Goal: Task Accomplishment & Management: Manage account settings

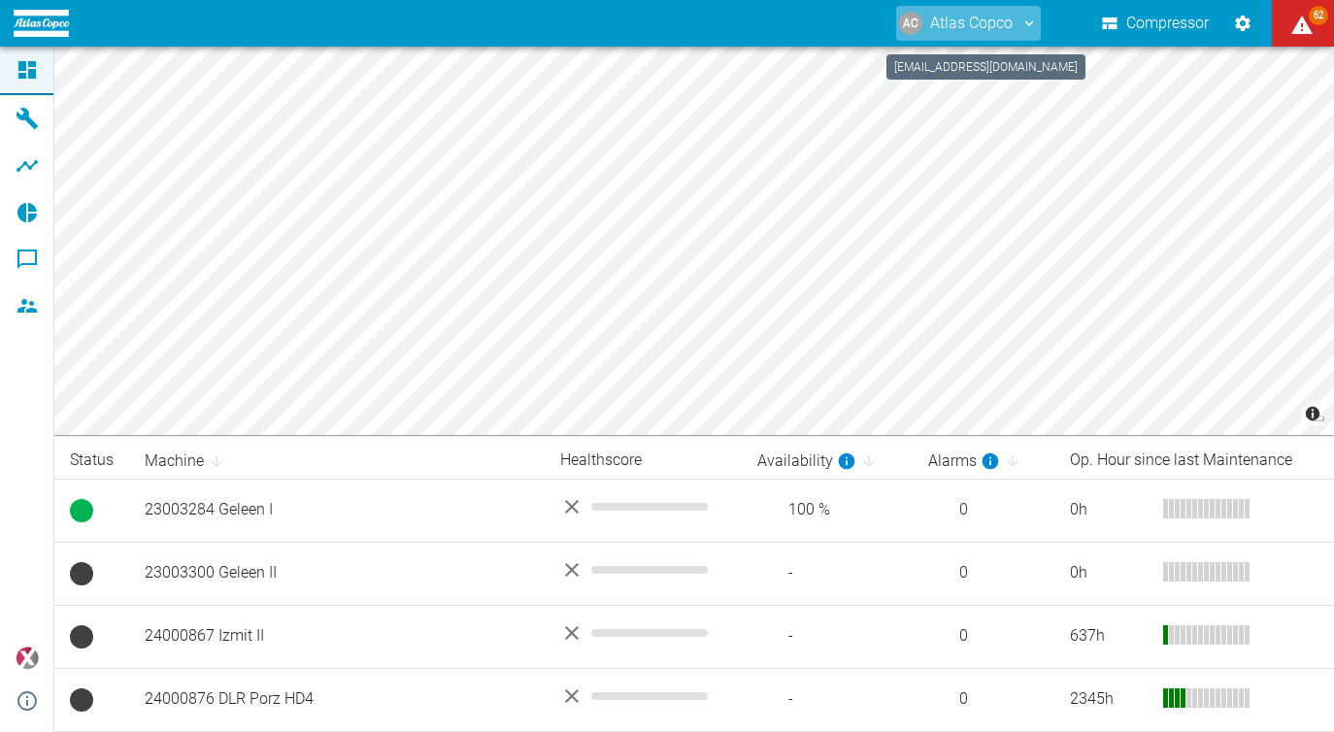
click at [956, 24] on button "AC Atlas Copco" at bounding box center [968, 23] width 145 height 35
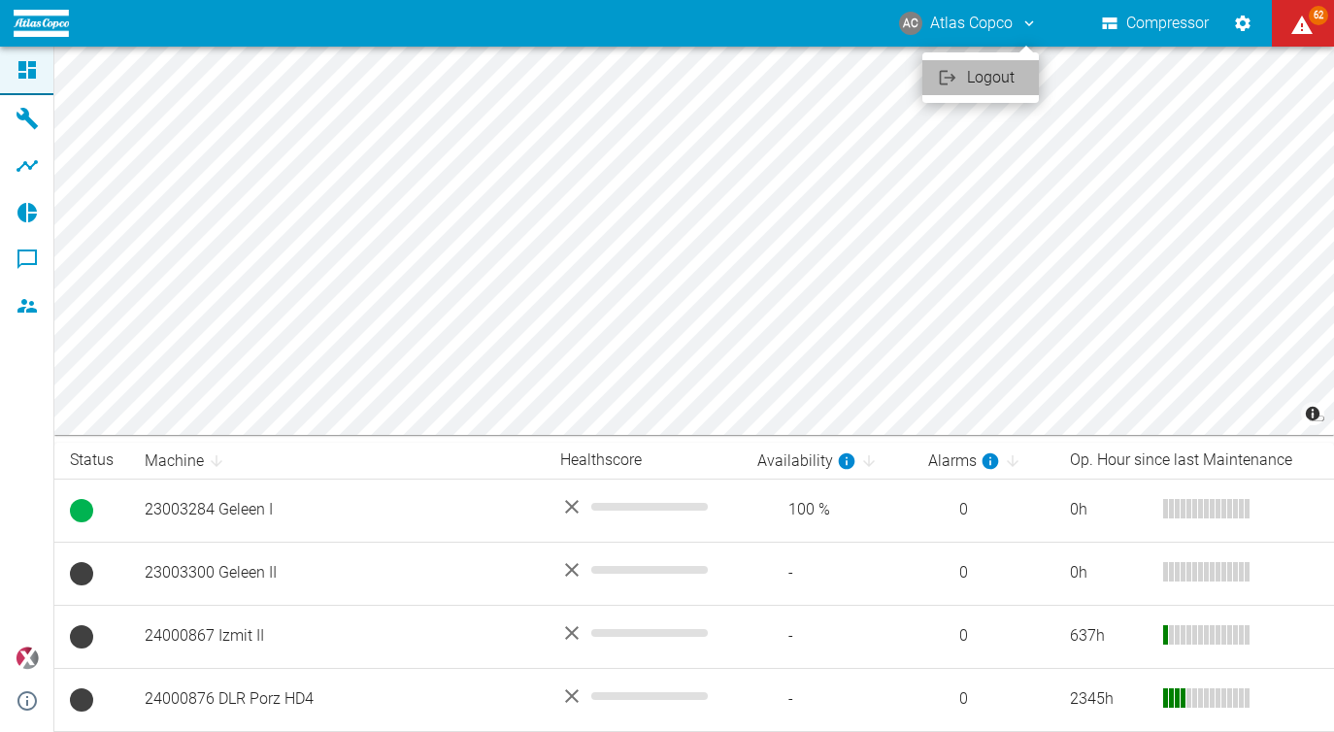
click at [985, 80] on span "Logout" at bounding box center [995, 77] width 56 height 23
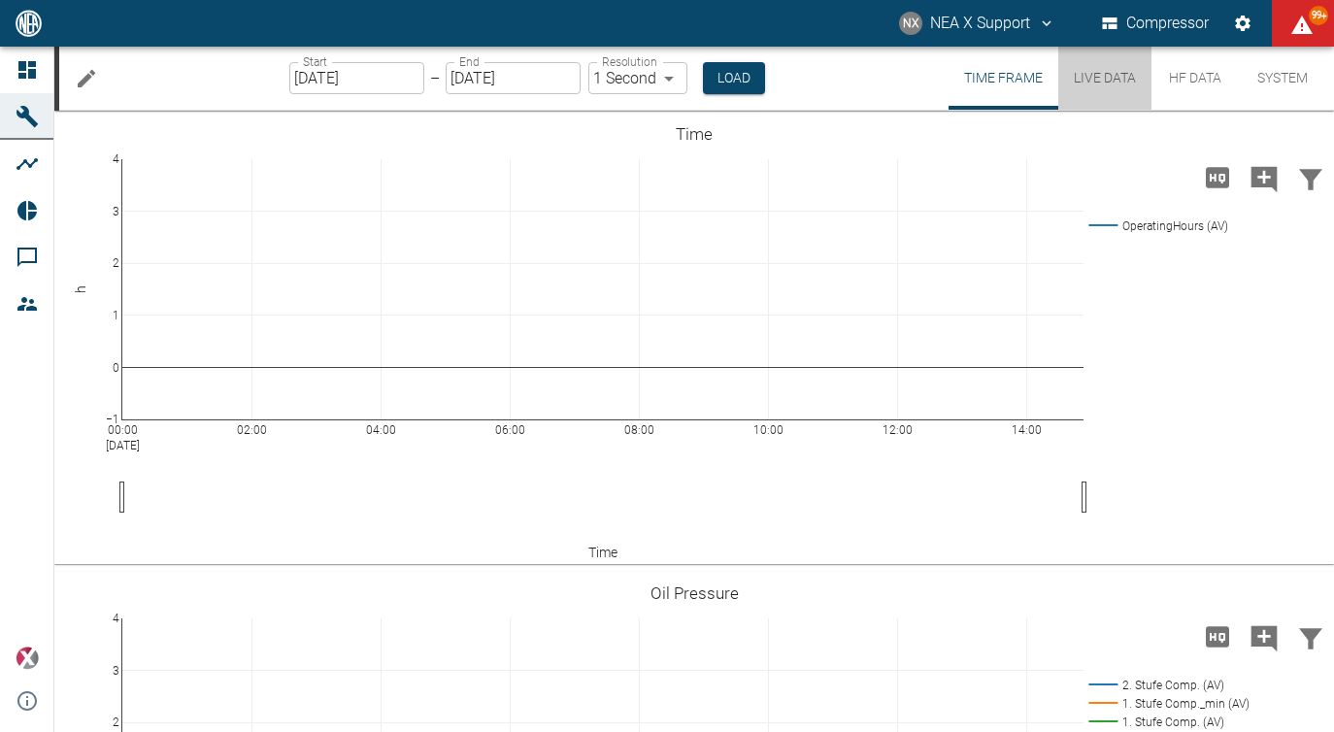
click at [1101, 90] on button "Live Data" at bounding box center [1105, 78] width 93 height 63
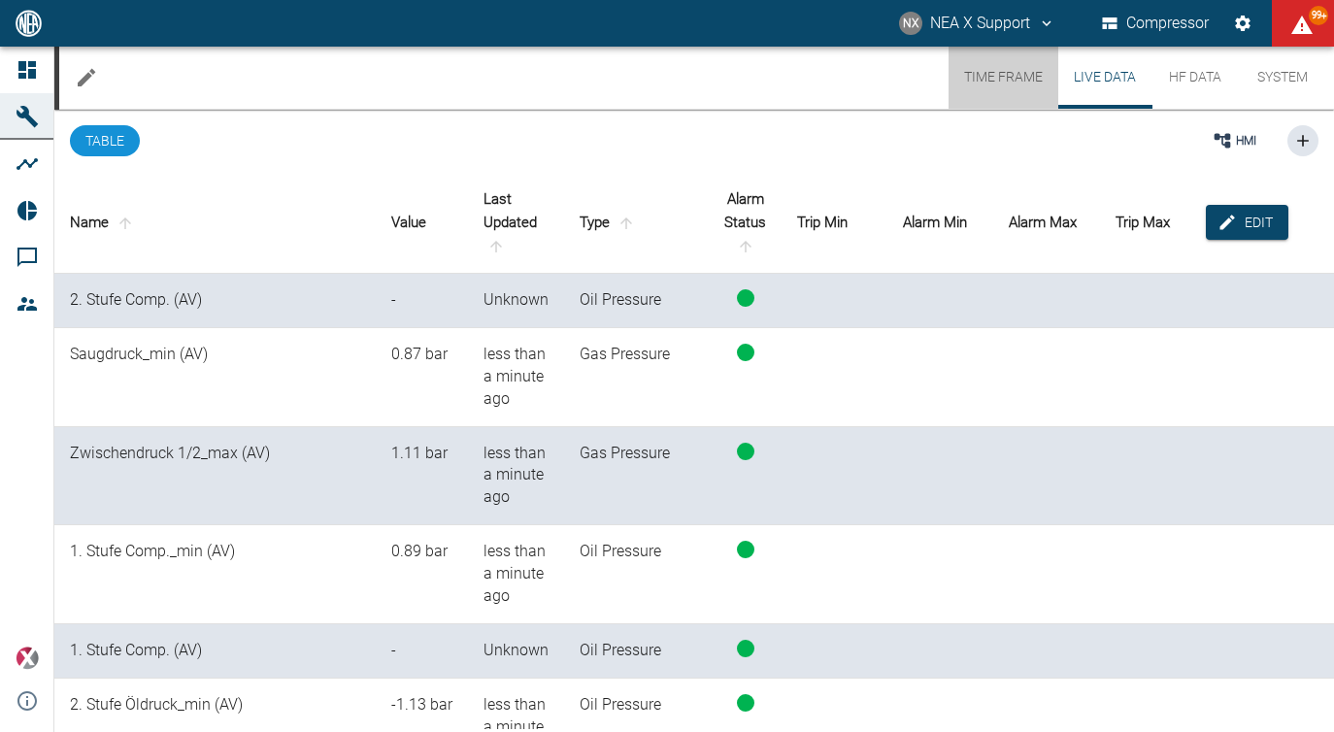
click at [981, 84] on button "Time Frame" at bounding box center [1004, 78] width 110 height 62
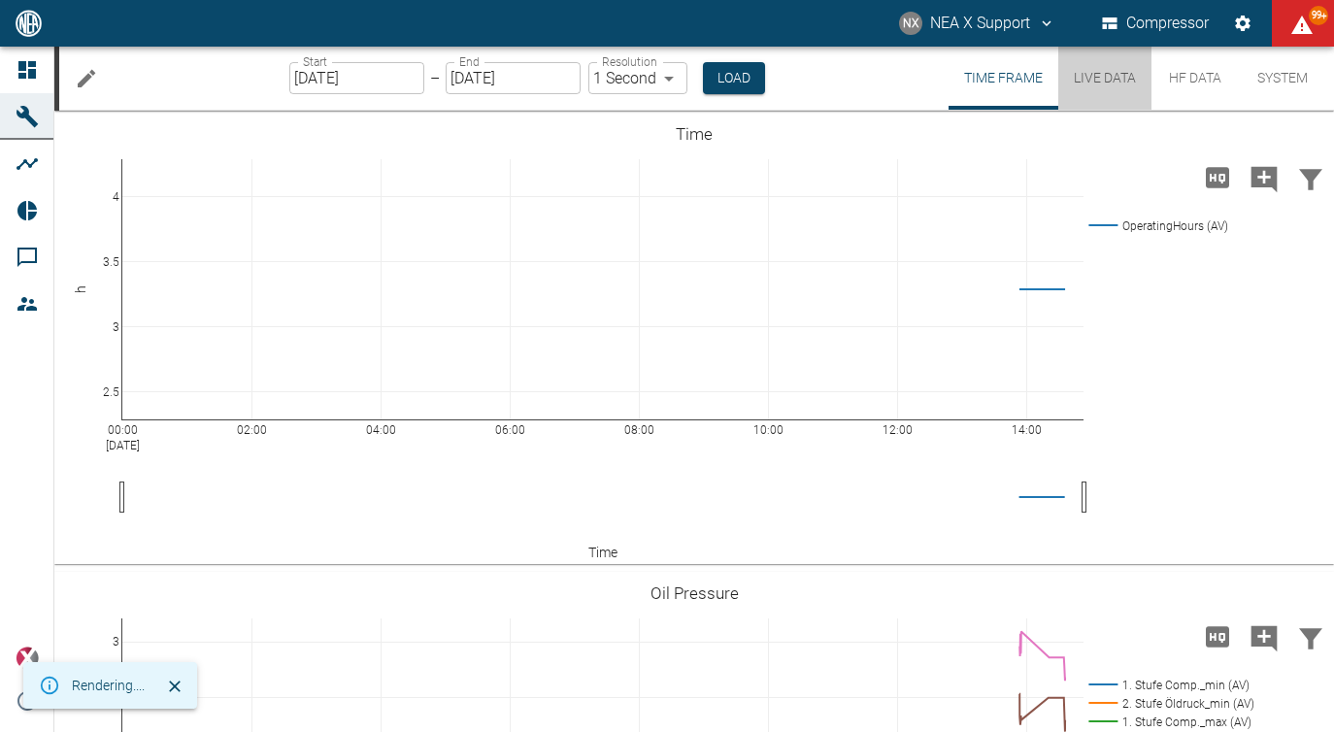
click at [1114, 84] on button "Live Data" at bounding box center [1105, 78] width 93 height 63
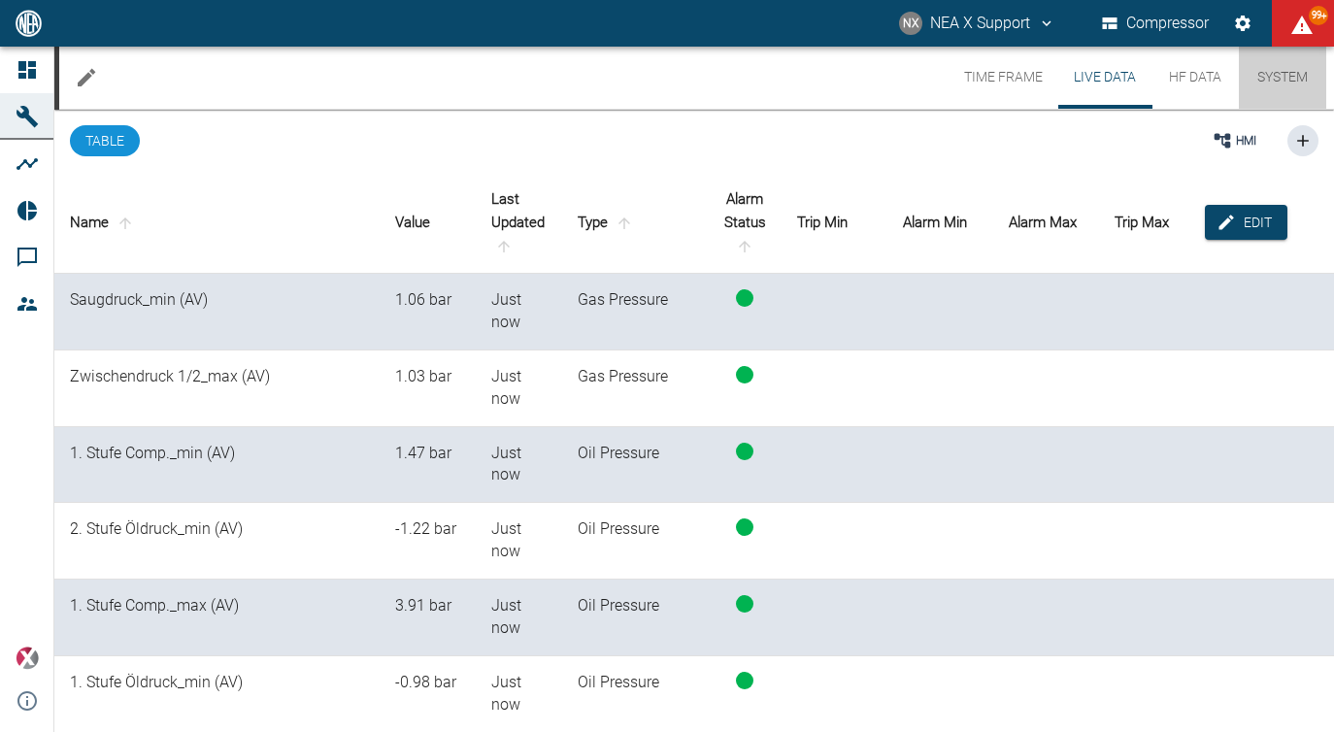
click at [1266, 84] on button "System" at bounding box center [1282, 78] width 87 height 62
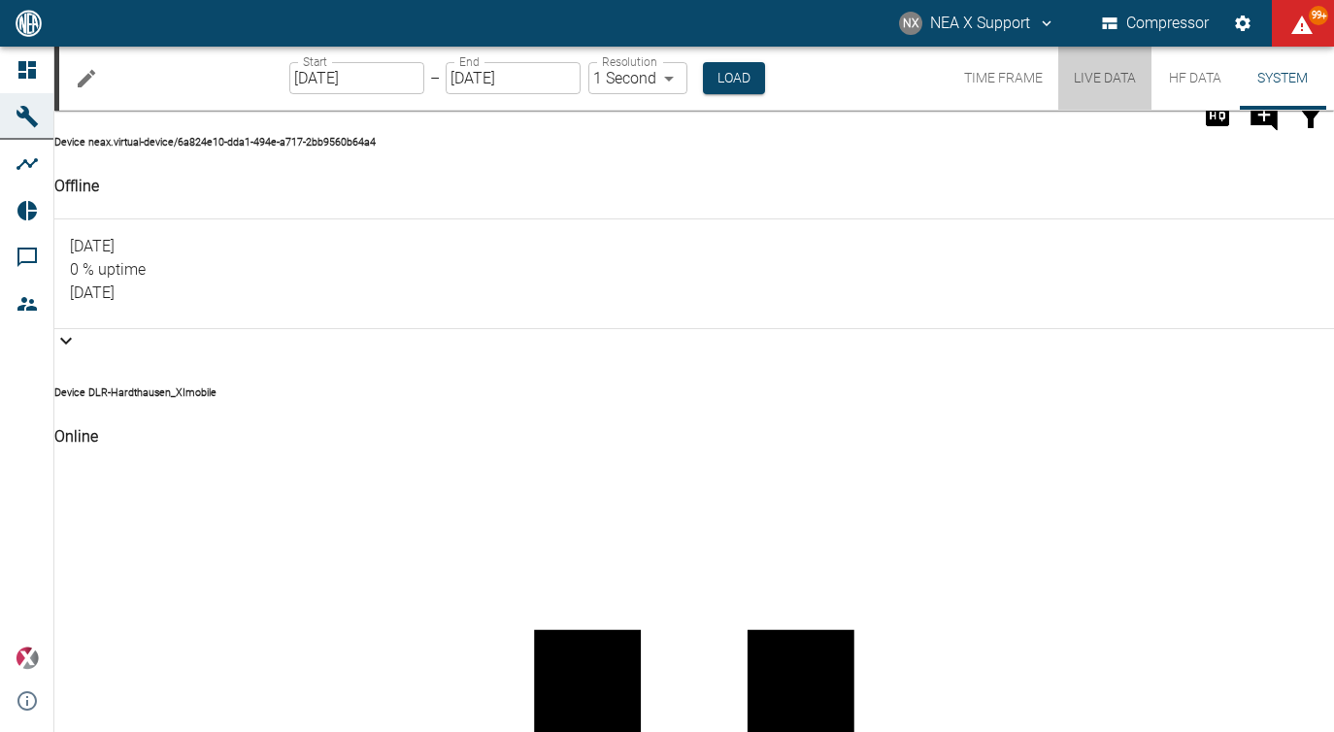
click at [1119, 83] on button "Live Data" at bounding box center [1105, 78] width 93 height 63
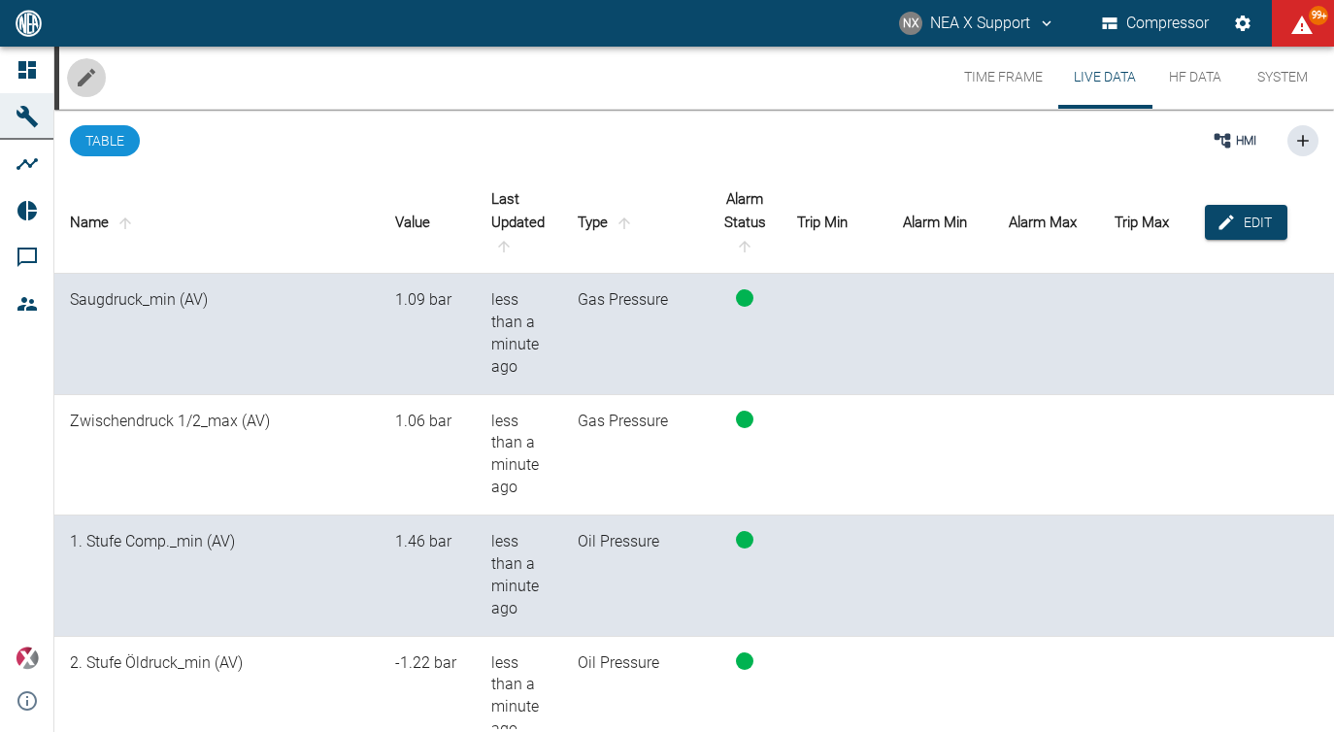
click at [84, 67] on icon "Edit machine" at bounding box center [86, 77] width 23 height 23
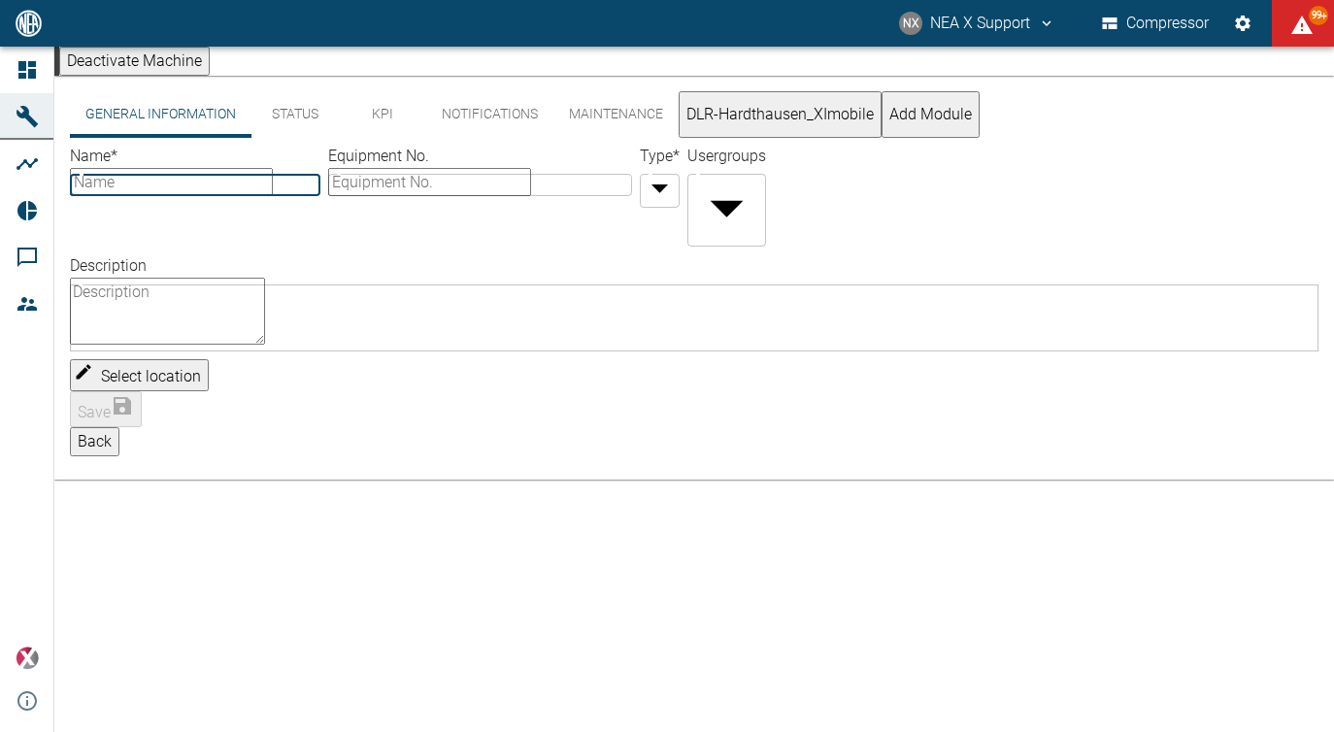
type input "DLR-Hardthausen_HOFER_862054/3_XImobile"
type input "862054/3"
type input "Compressor"
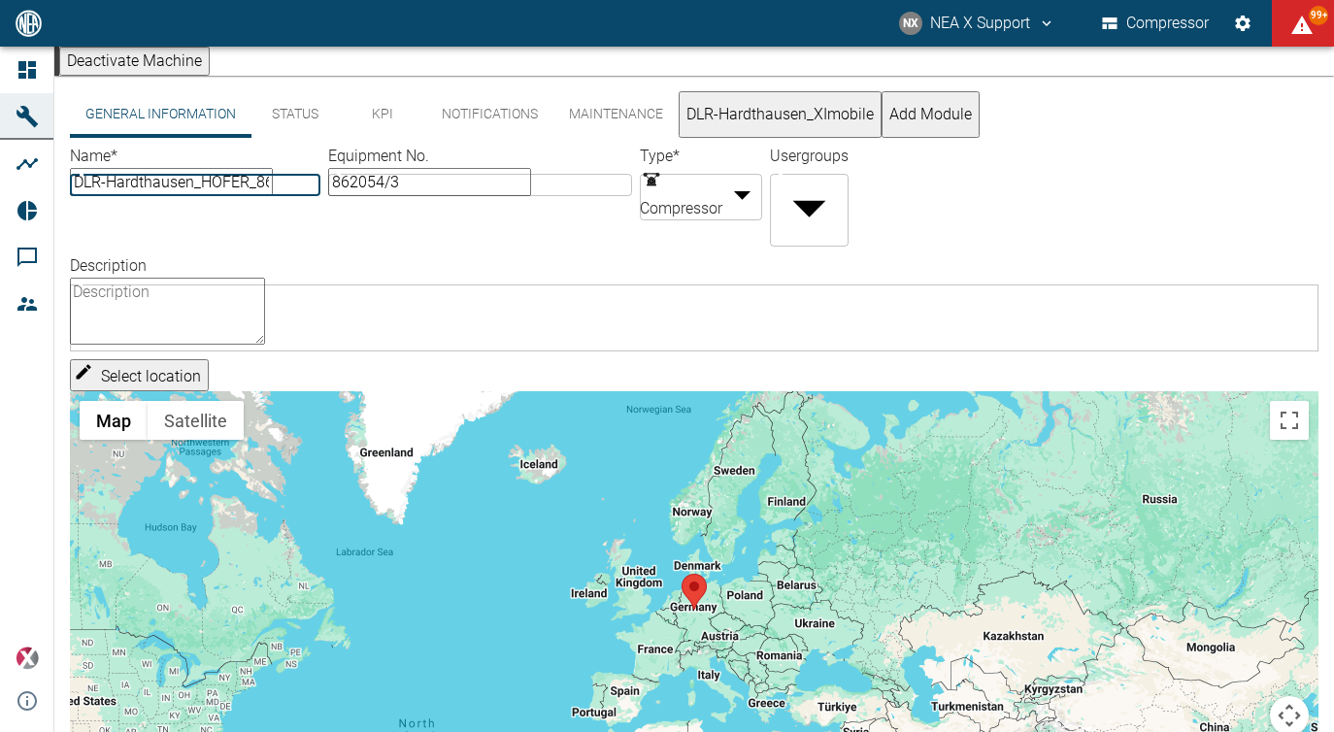
click at [265, 312] on textarea "Description" at bounding box center [167, 311] width 195 height 67
drag, startPoint x: 338, startPoint y: 222, endPoint x: 359, endPoint y: 218, distance: 21.7
click at [273, 196] on input "DLR-Hardthausen_HOFER_862054/3_XImobile" at bounding box center [171, 182] width 203 height 28
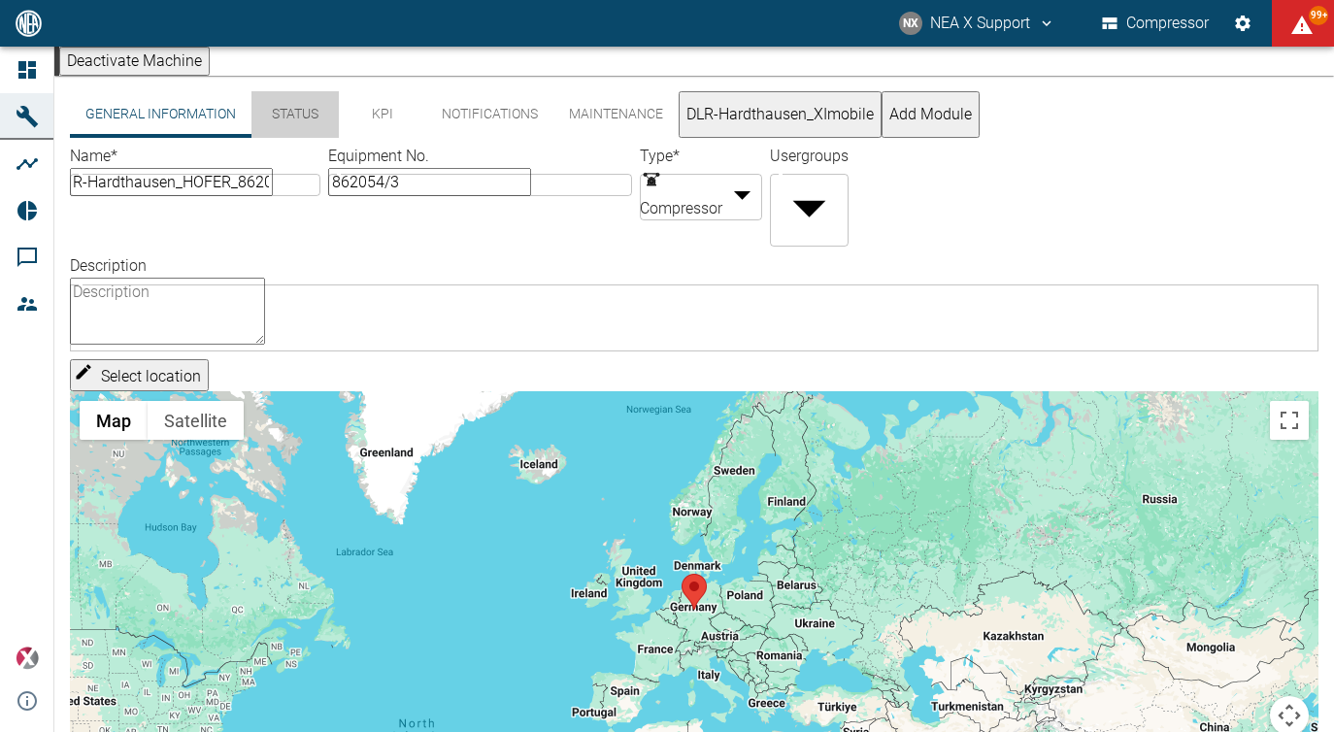
click at [303, 123] on button "Status" at bounding box center [295, 114] width 87 height 47
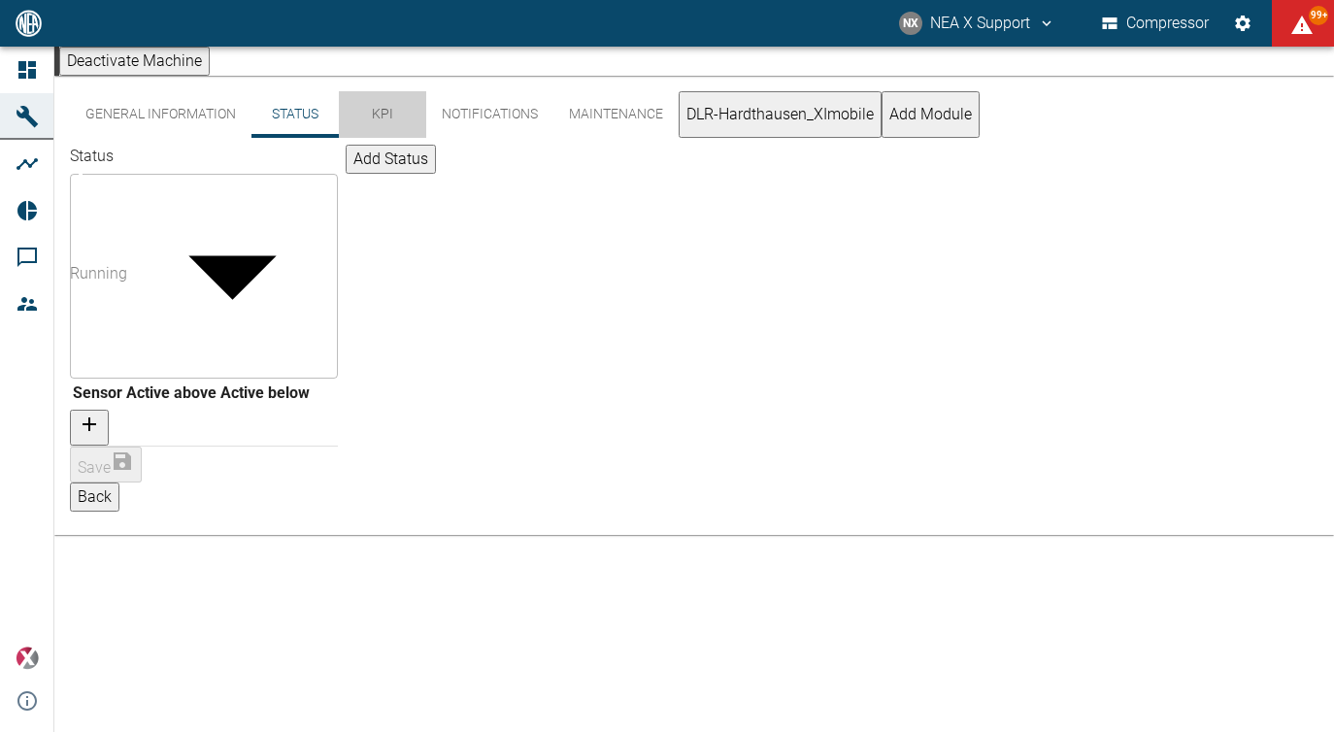
click at [384, 128] on button "KPI" at bounding box center [382, 114] width 87 height 47
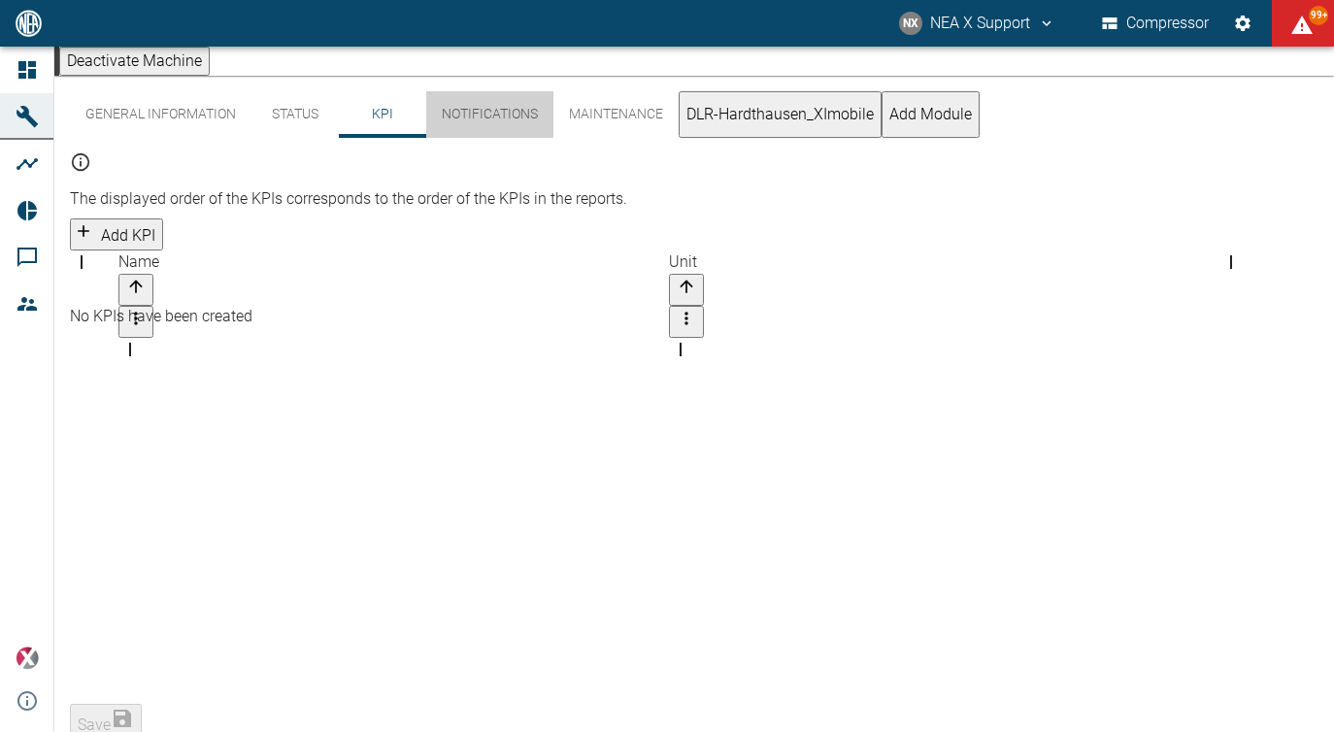
click at [457, 138] on button "Notifications" at bounding box center [489, 114] width 127 height 47
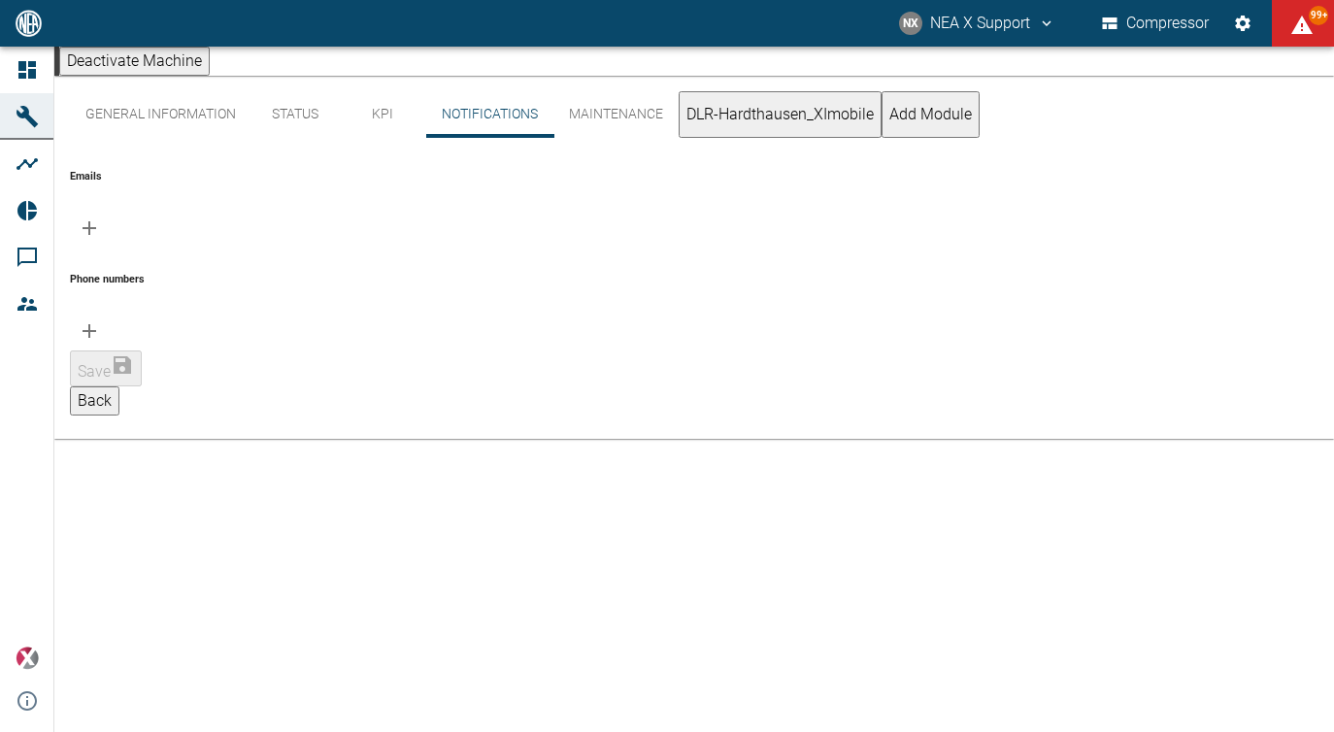
click at [576, 137] on button "Maintenance" at bounding box center [616, 114] width 125 height 47
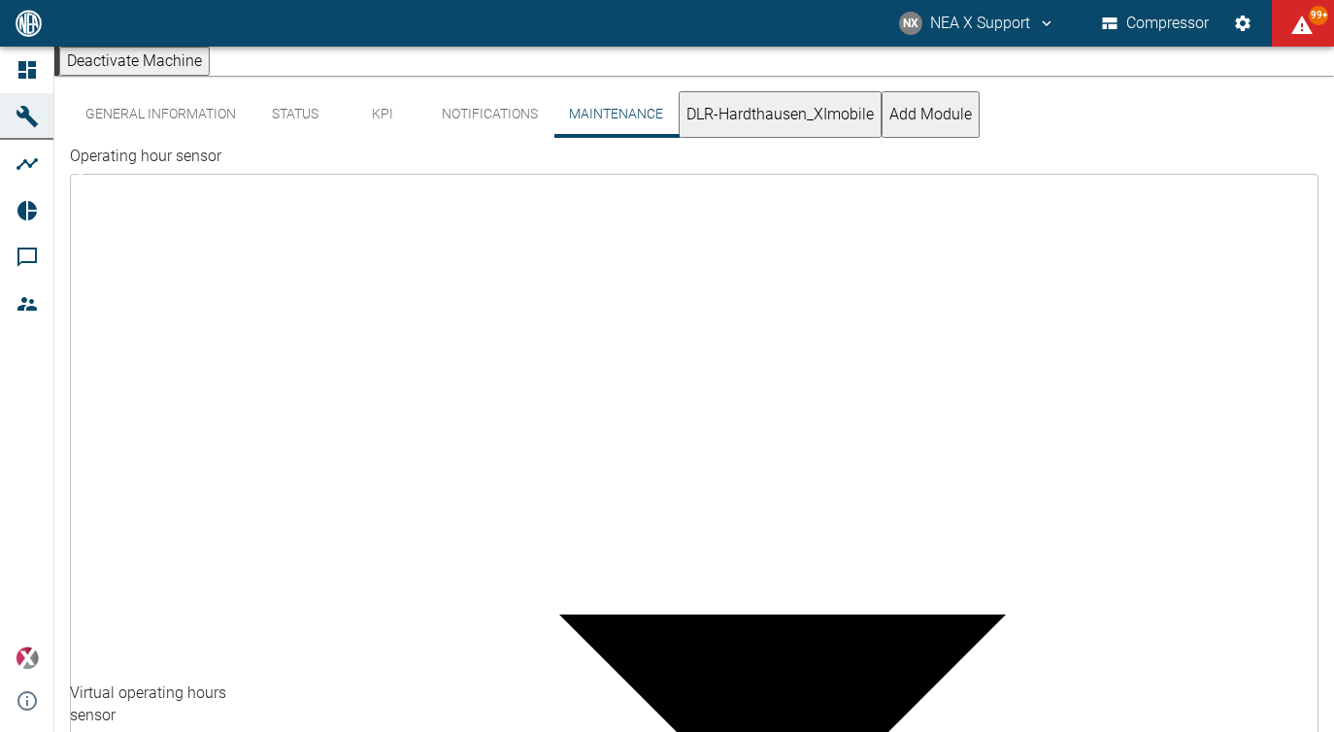
click at [717, 131] on button "DLR-Hardthausen_XImobile" at bounding box center [780, 114] width 203 height 47
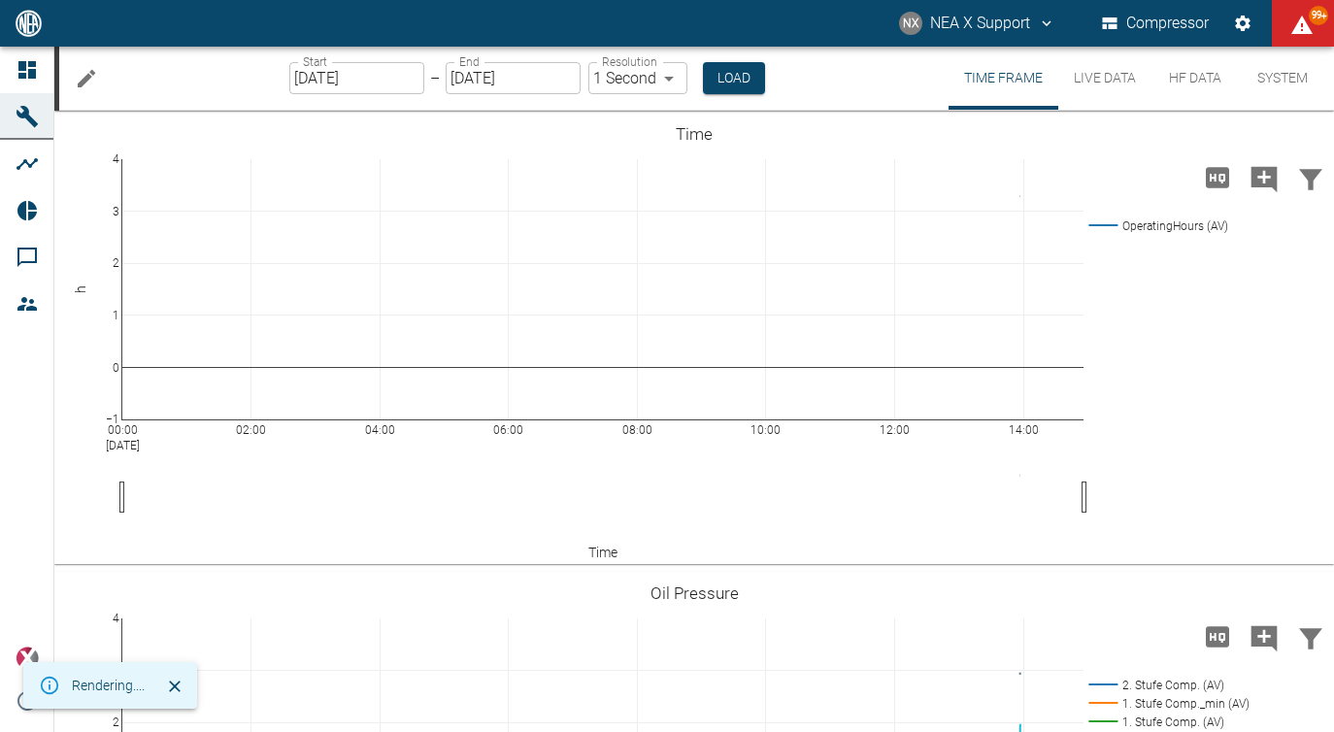
click at [83, 84] on icon "Edit machine" at bounding box center [86, 77] width 17 height 17
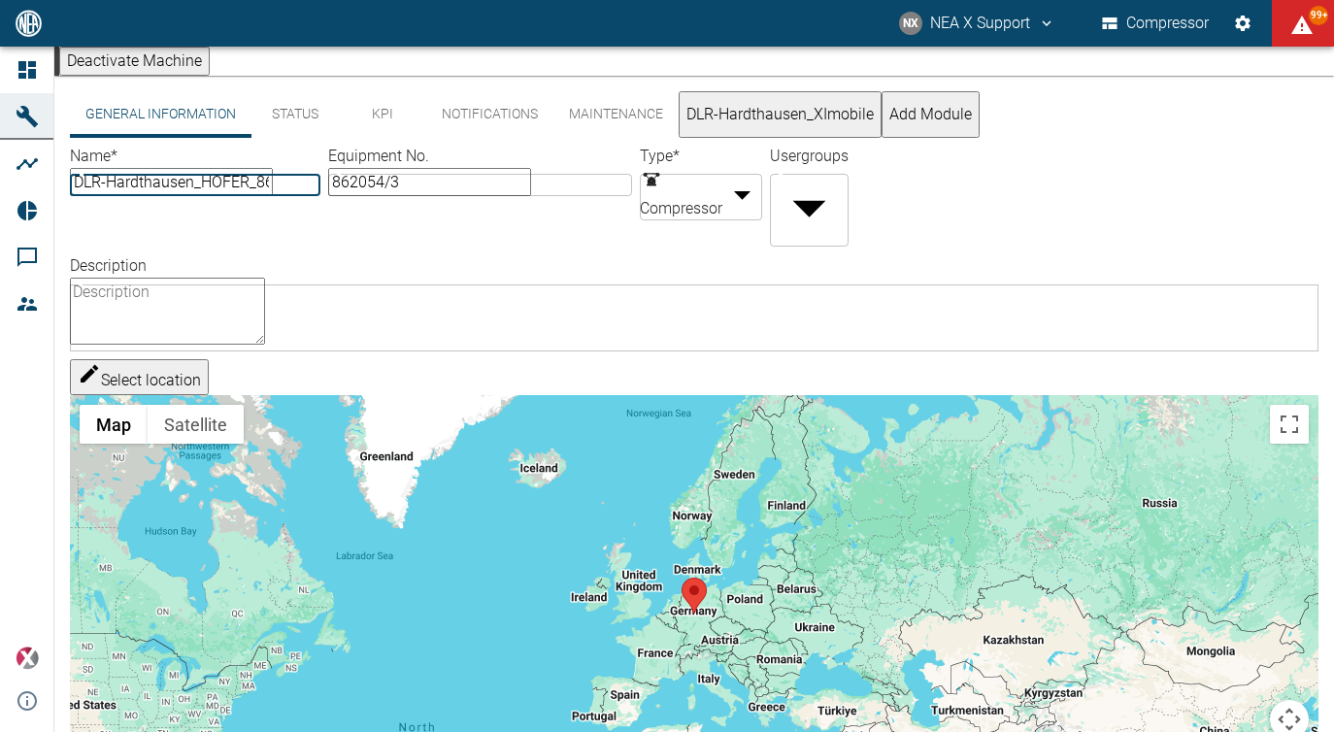
scroll to position [0, 18]
click at [250, 300] on textarea "Description" at bounding box center [167, 311] width 195 height 67
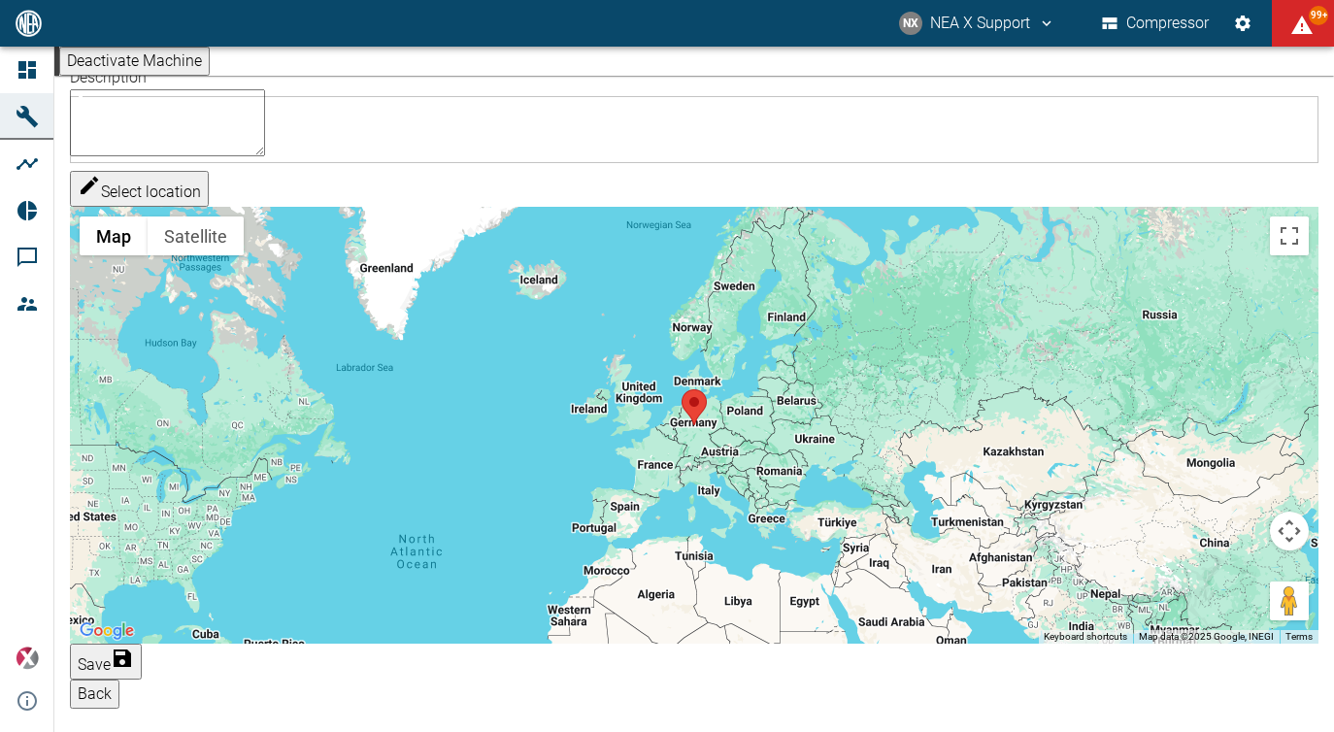
click at [142, 680] on button "Save" at bounding box center [106, 662] width 72 height 36
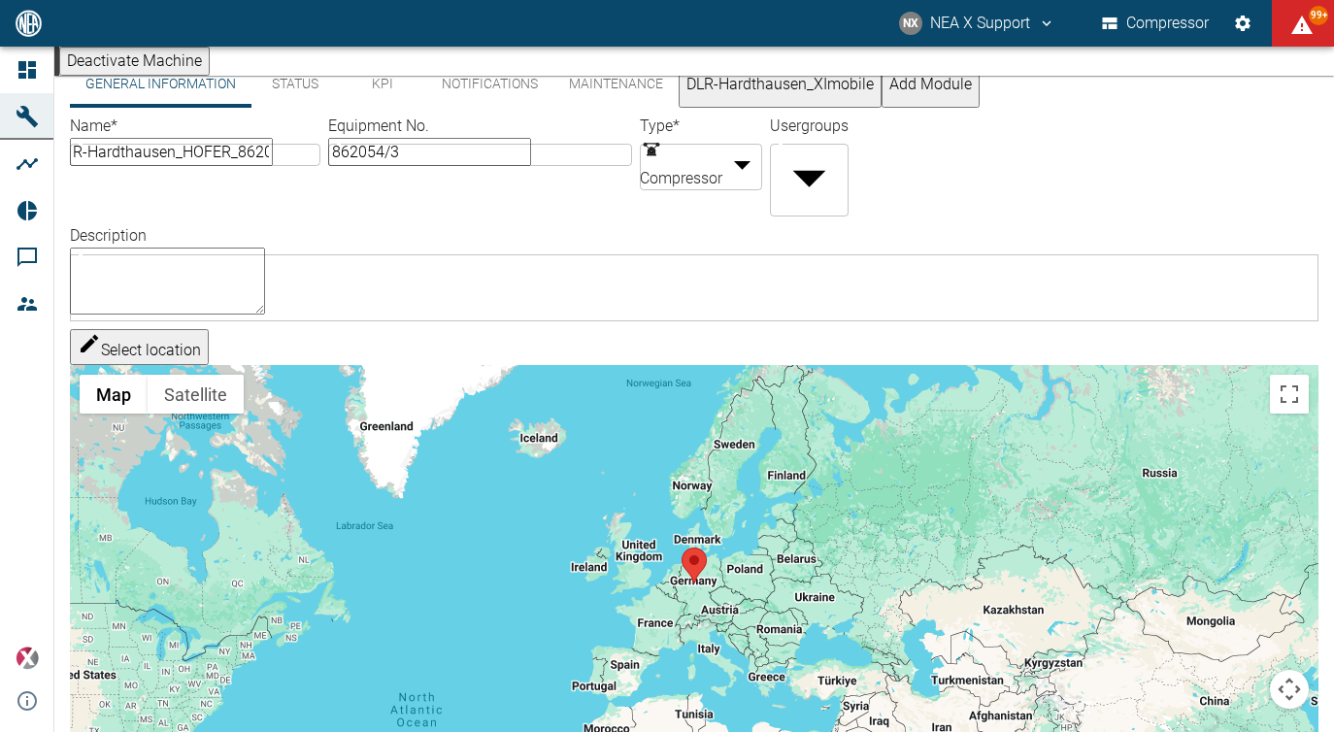
scroll to position [0, 0]
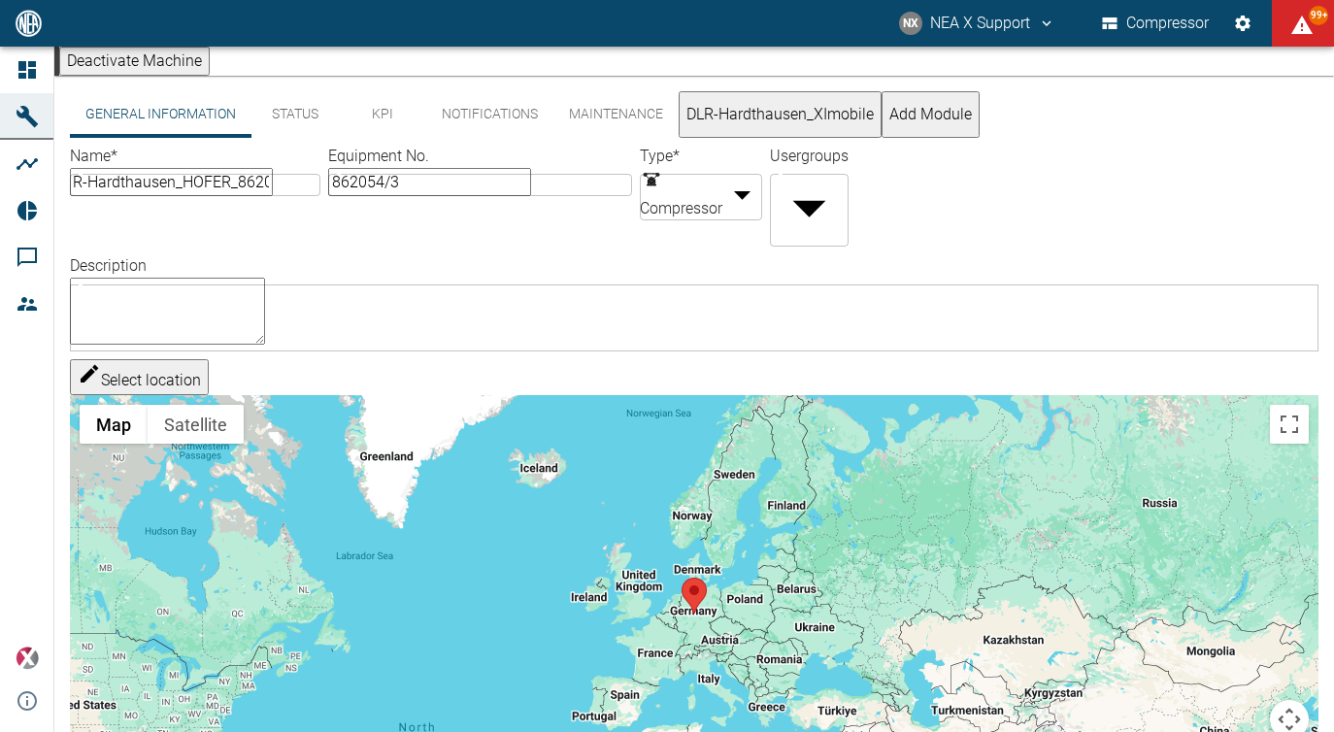
click at [303, 133] on button "Status" at bounding box center [295, 114] width 87 height 47
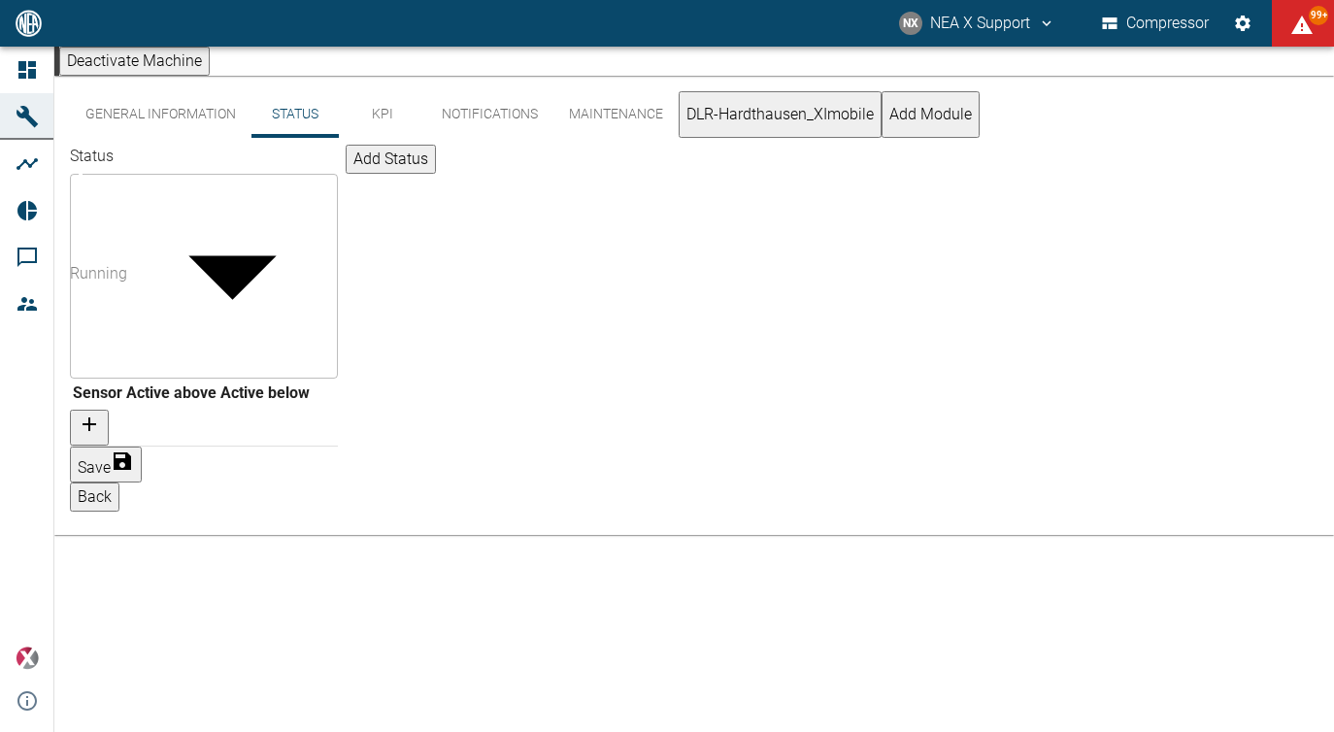
click at [127, 262] on div "Running" at bounding box center [98, 273] width 57 height 22
click at [101, 413] on icon "button" at bounding box center [89, 424] width 23 height 23
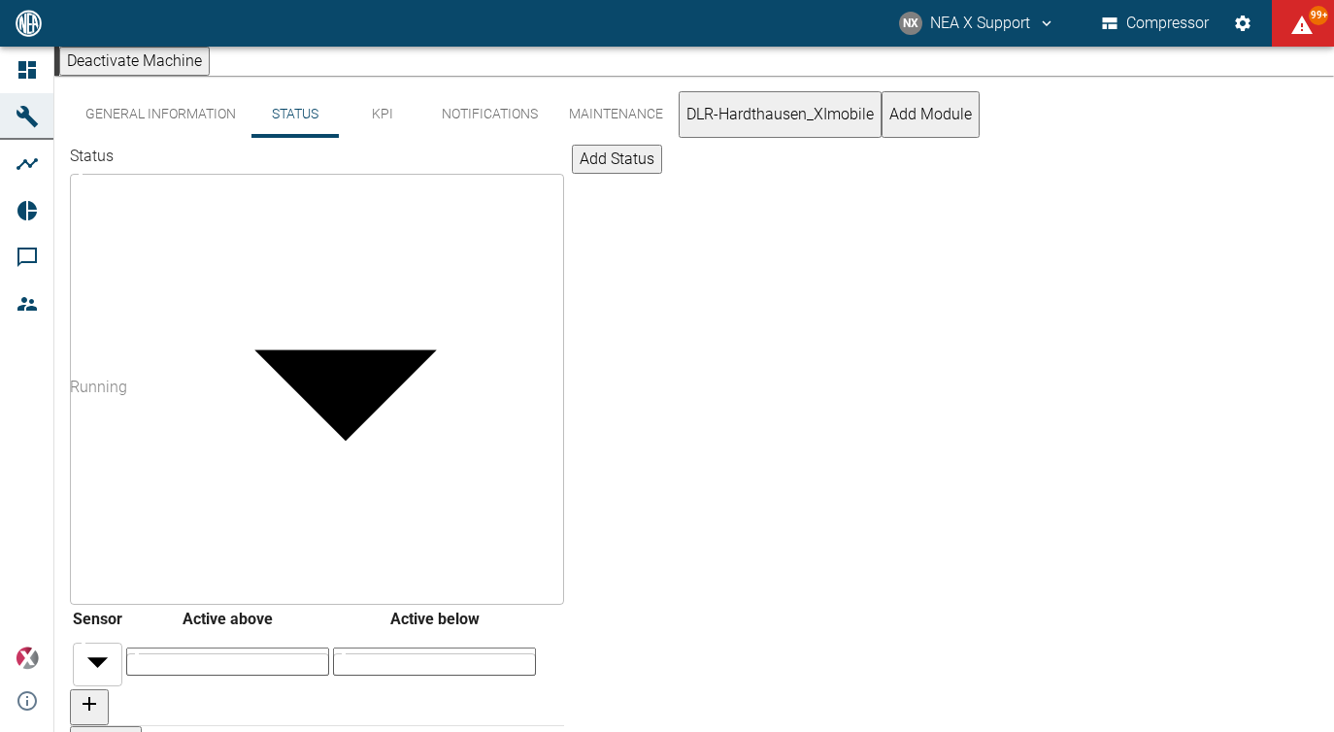
click at [559, 236] on body "NX NEA X Support Compressor 99+ Dashboard Machines Analyses Reports Comments Me…" at bounding box center [667, 366] width 1334 height 732
click at [565, 234] on body "NX NEA X Support Compressor 99+ Dashboard Machines Analyses Reports Comments Me…" at bounding box center [667, 366] width 1334 height 732
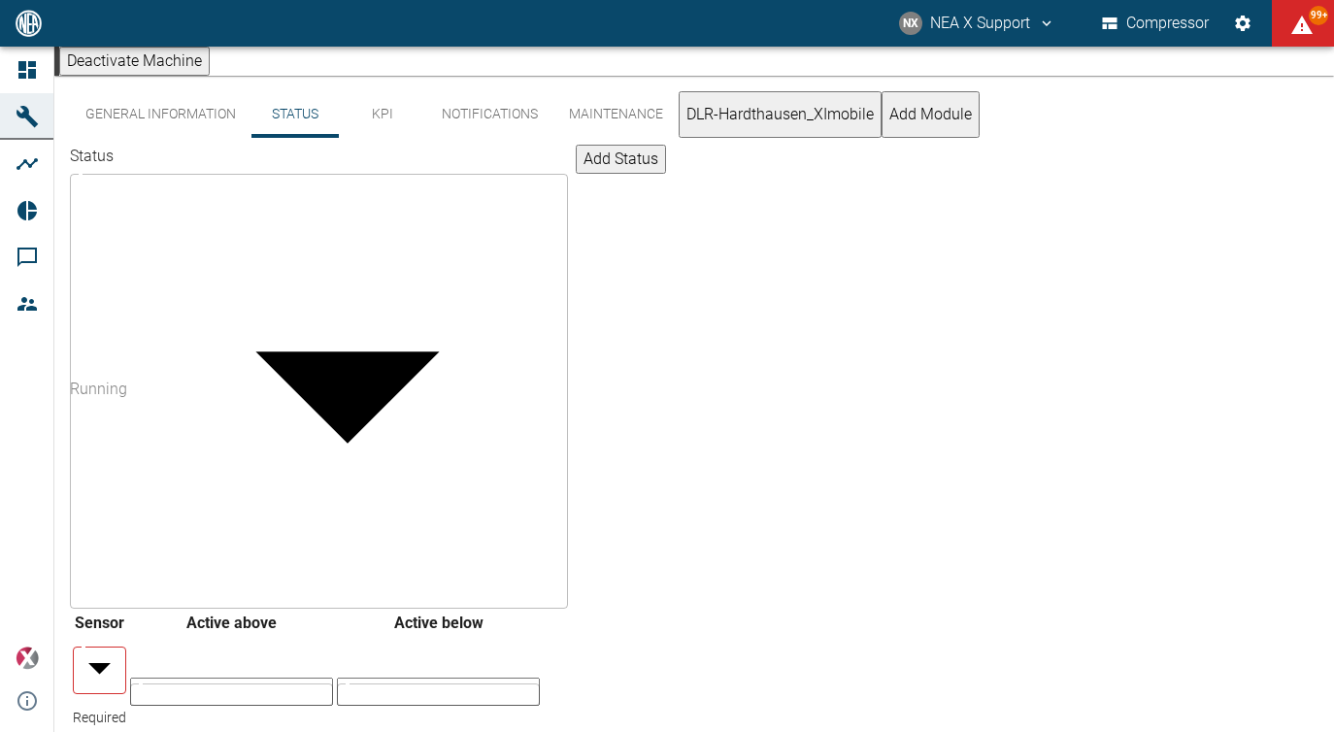
click at [397, 130] on button "KPI" at bounding box center [382, 114] width 87 height 47
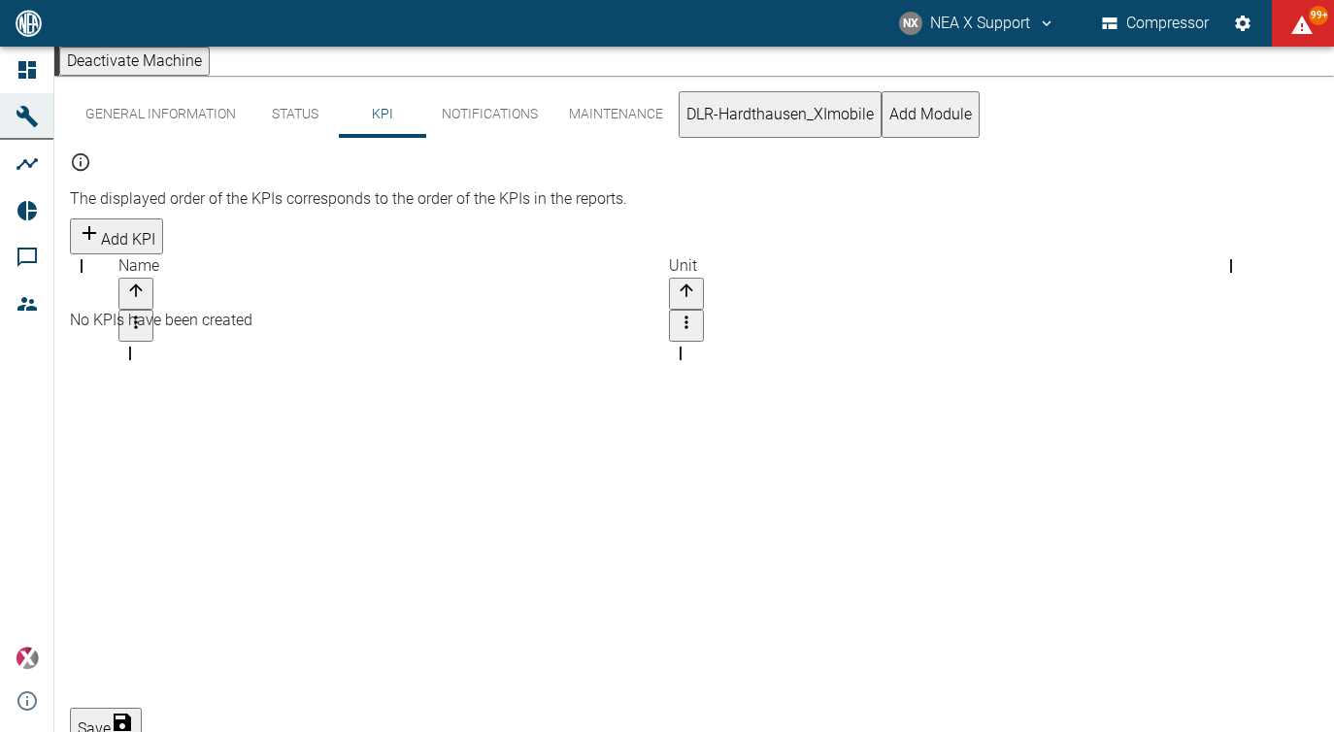
click at [503, 137] on button "Notifications" at bounding box center [489, 114] width 127 height 47
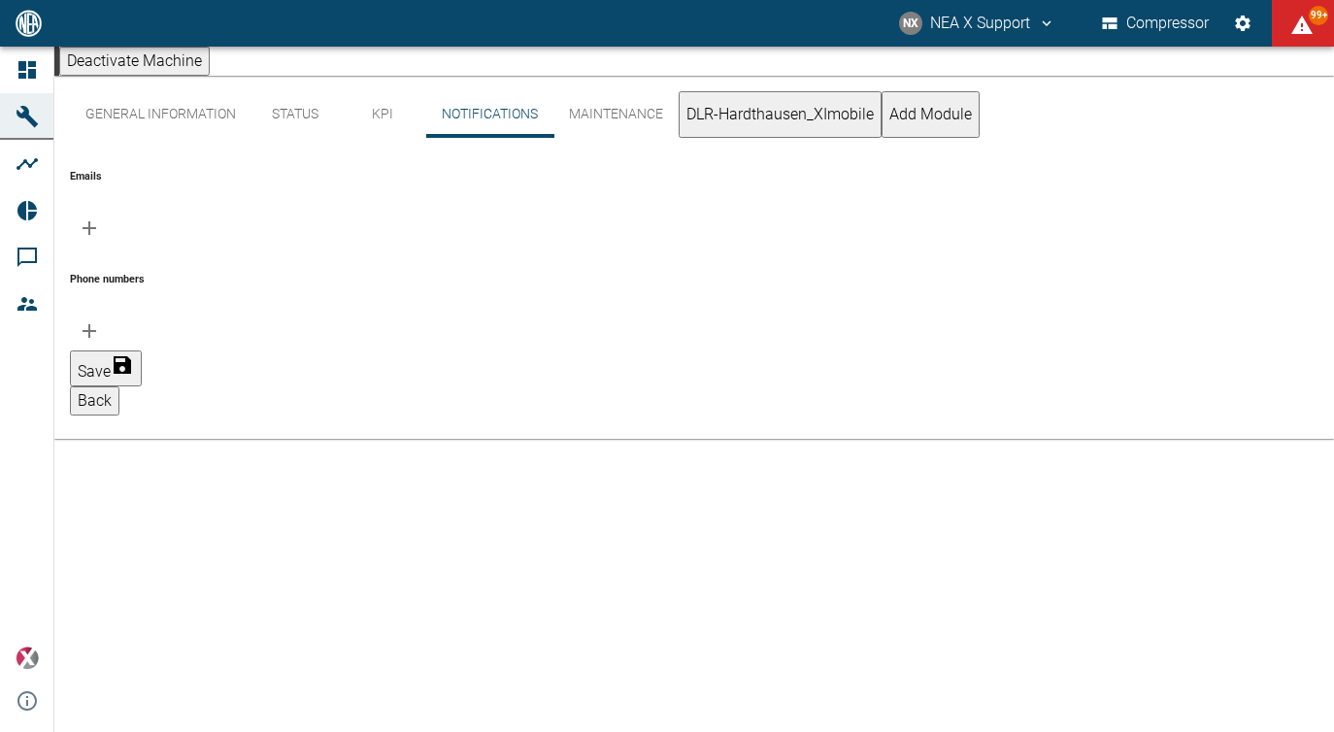
click at [568, 138] on button "Maintenance" at bounding box center [616, 114] width 125 height 47
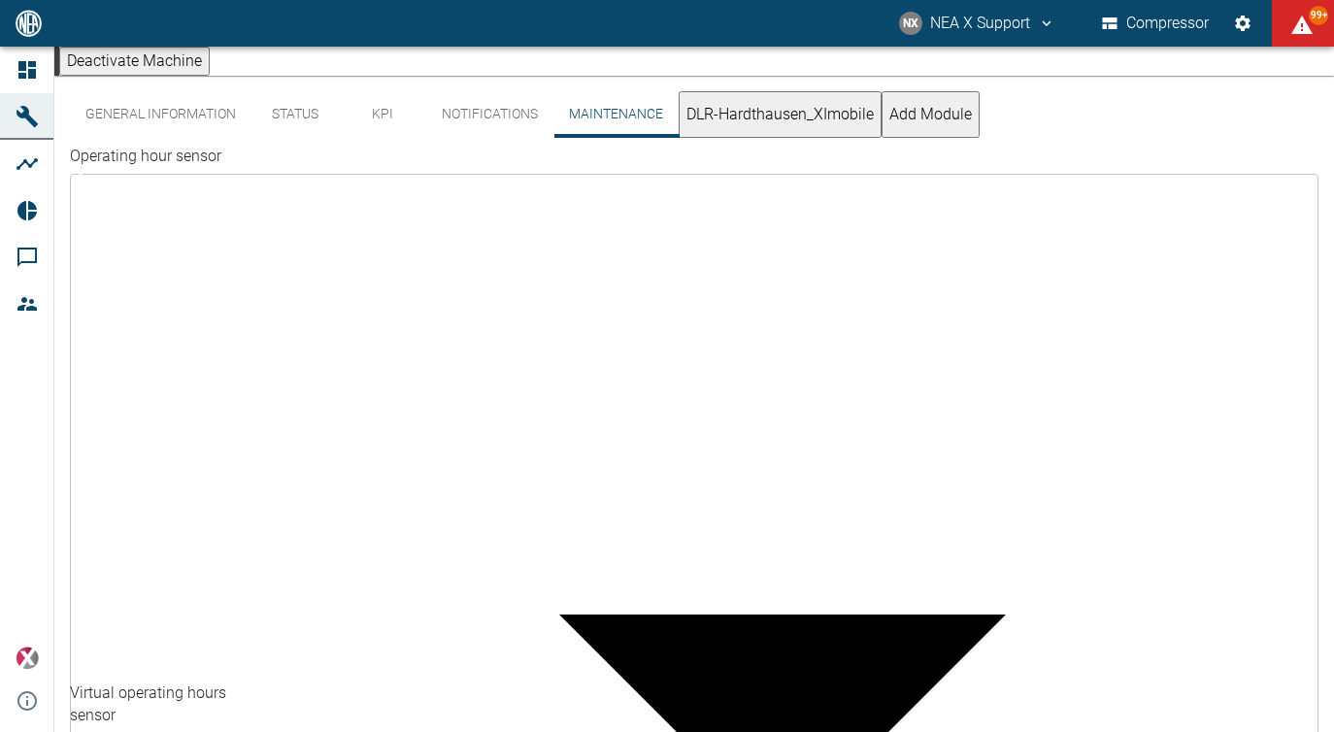
click at [286, 132] on button "Status" at bounding box center [295, 114] width 87 height 47
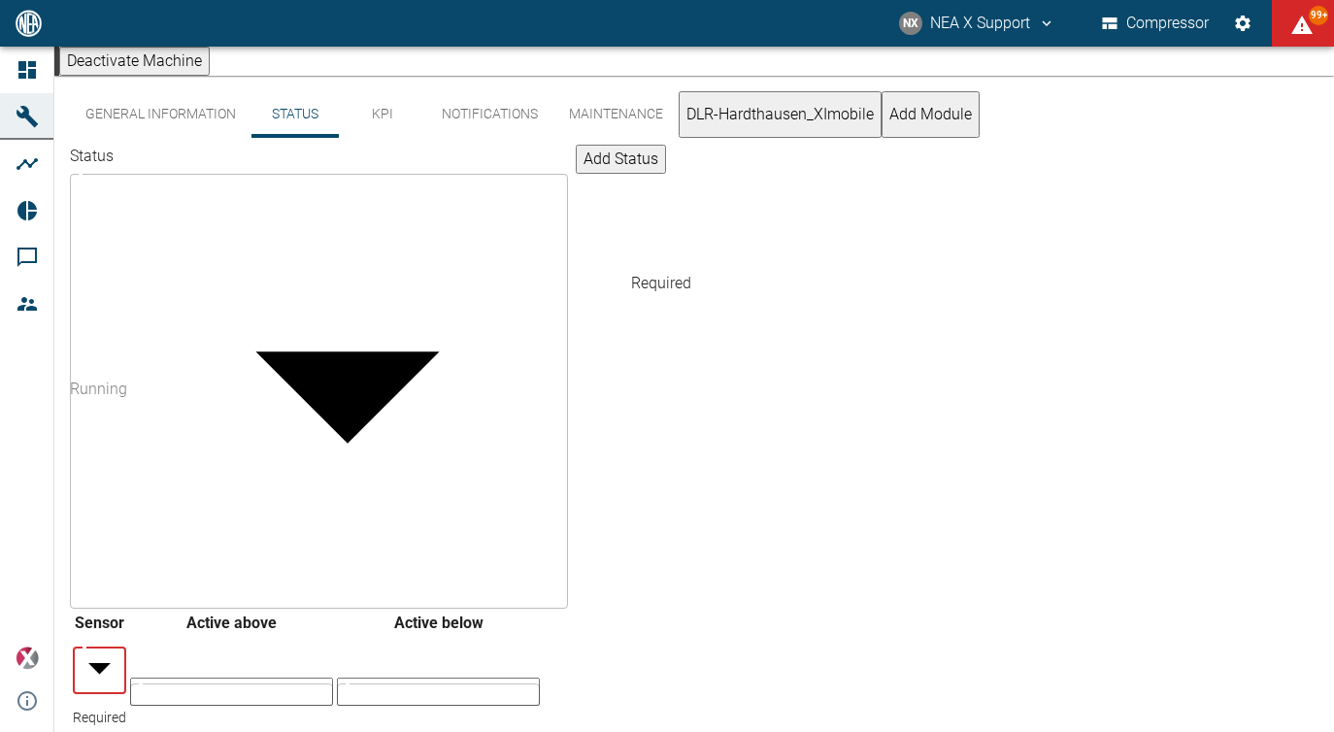
click at [623, 238] on body "NX NEA X Support Compressor 99+ Dashboard Machines Analyses Reports Comments Me…" at bounding box center [667, 366] width 1334 height 732
click at [184, 137] on button "General Information" at bounding box center [161, 114] width 182 height 47
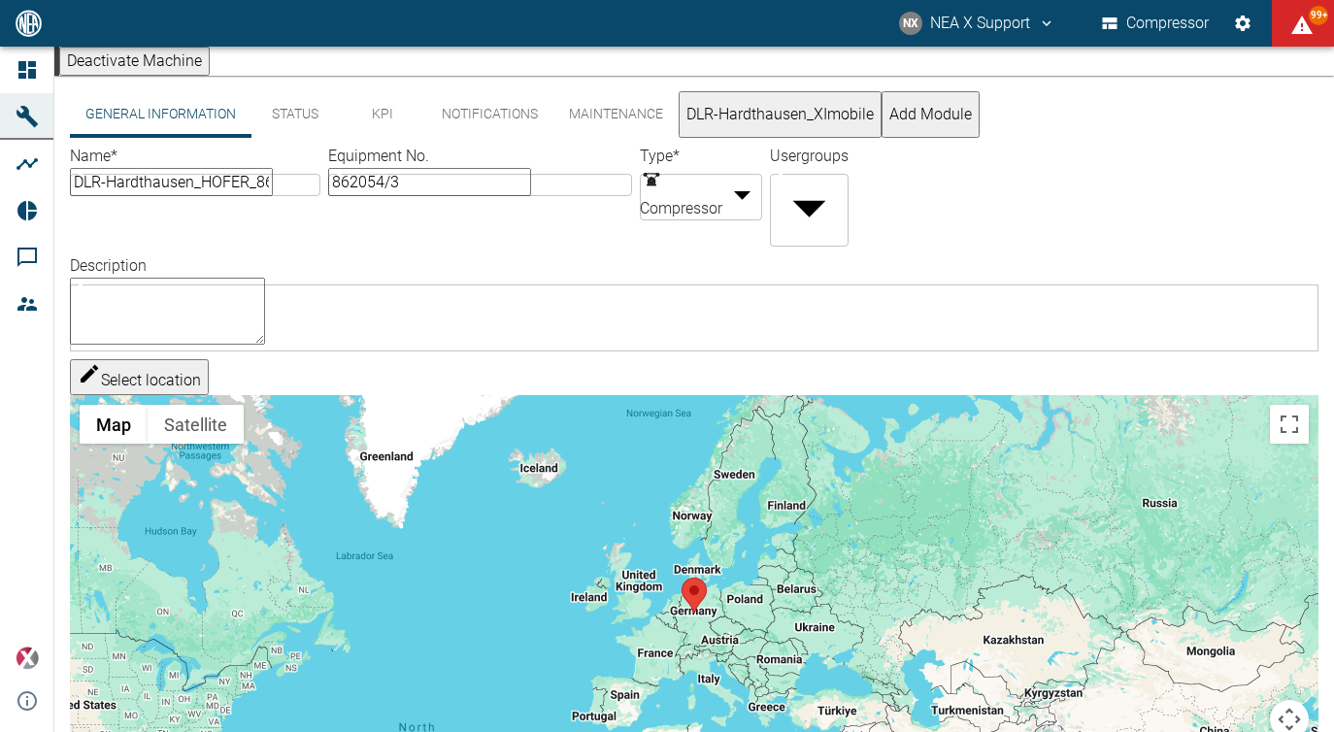
click at [265, 302] on textarea "Description" at bounding box center [167, 311] width 195 height 67
click at [372, 138] on button "KPI" at bounding box center [382, 114] width 87 height 47
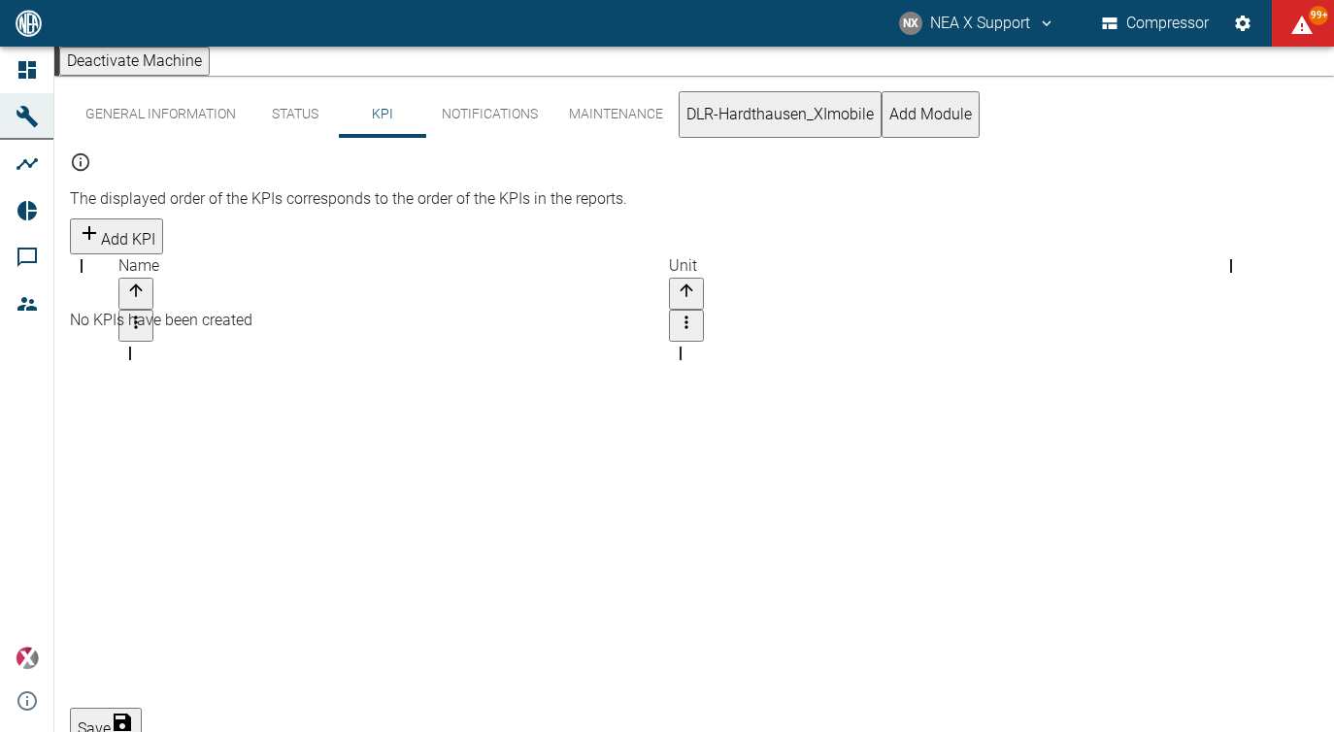
click at [460, 131] on button "Notifications" at bounding box center [489, 114] width 127 height 47
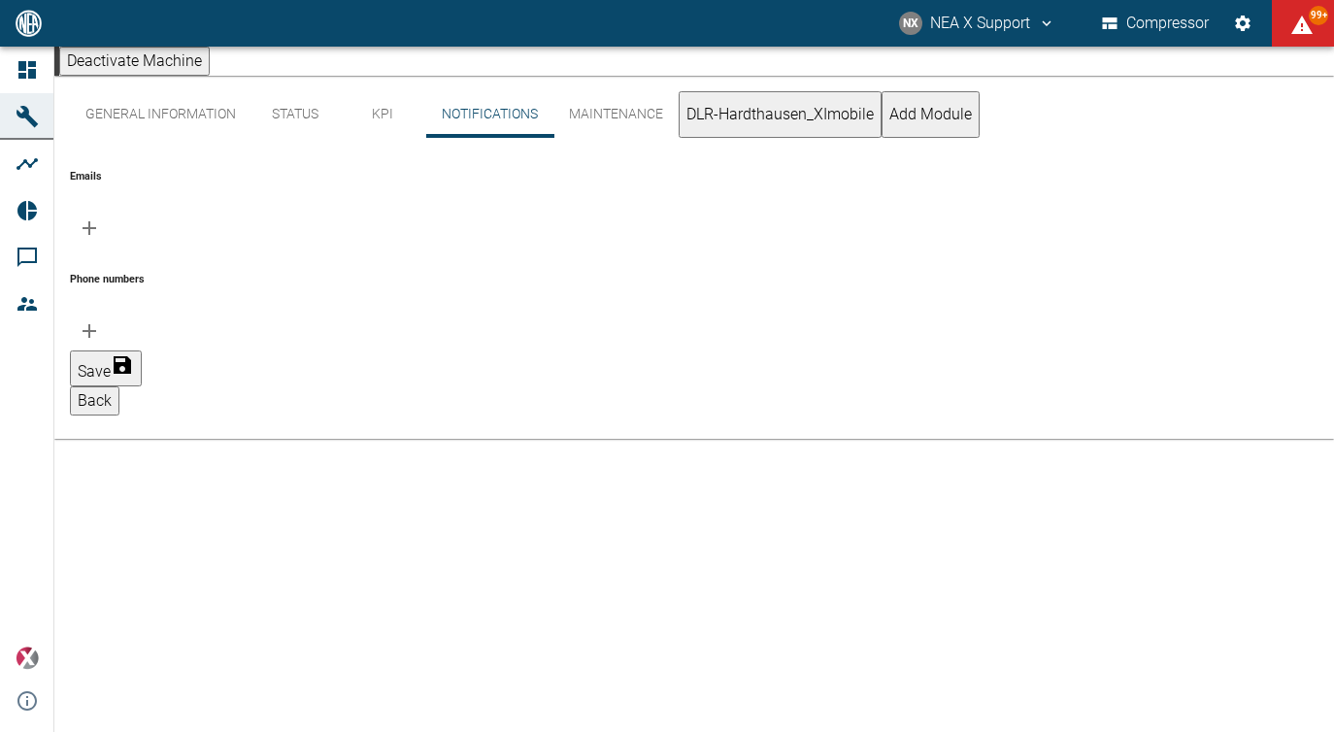
click at [615, 134] on button "Maintenance" at bounding box center [616, 114] width 125 height 47
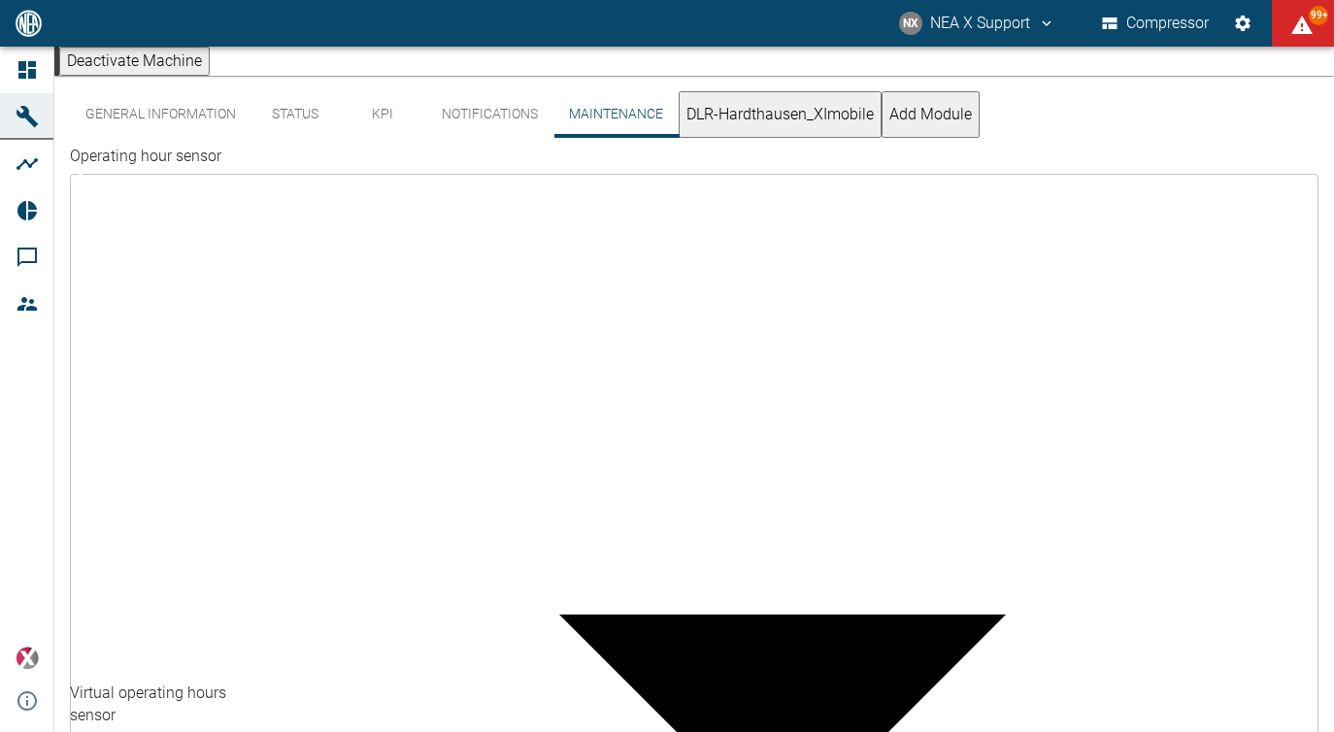
click at [777, 121] on button "DLR-Hardthausen_XImobile" at bounding box center [780, 114] width 203 height 47
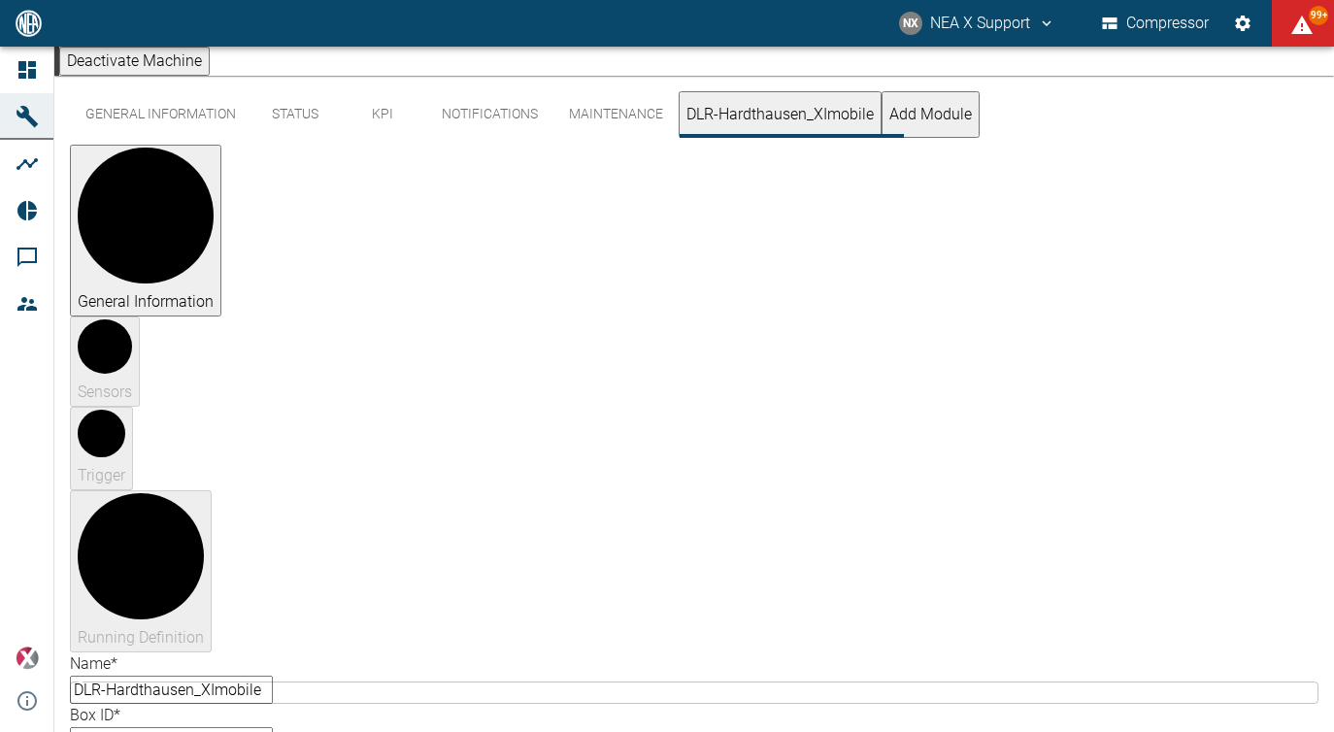
click at [182, 138] on button "General Information" at bounding box center [161, 114] width 182 height 47
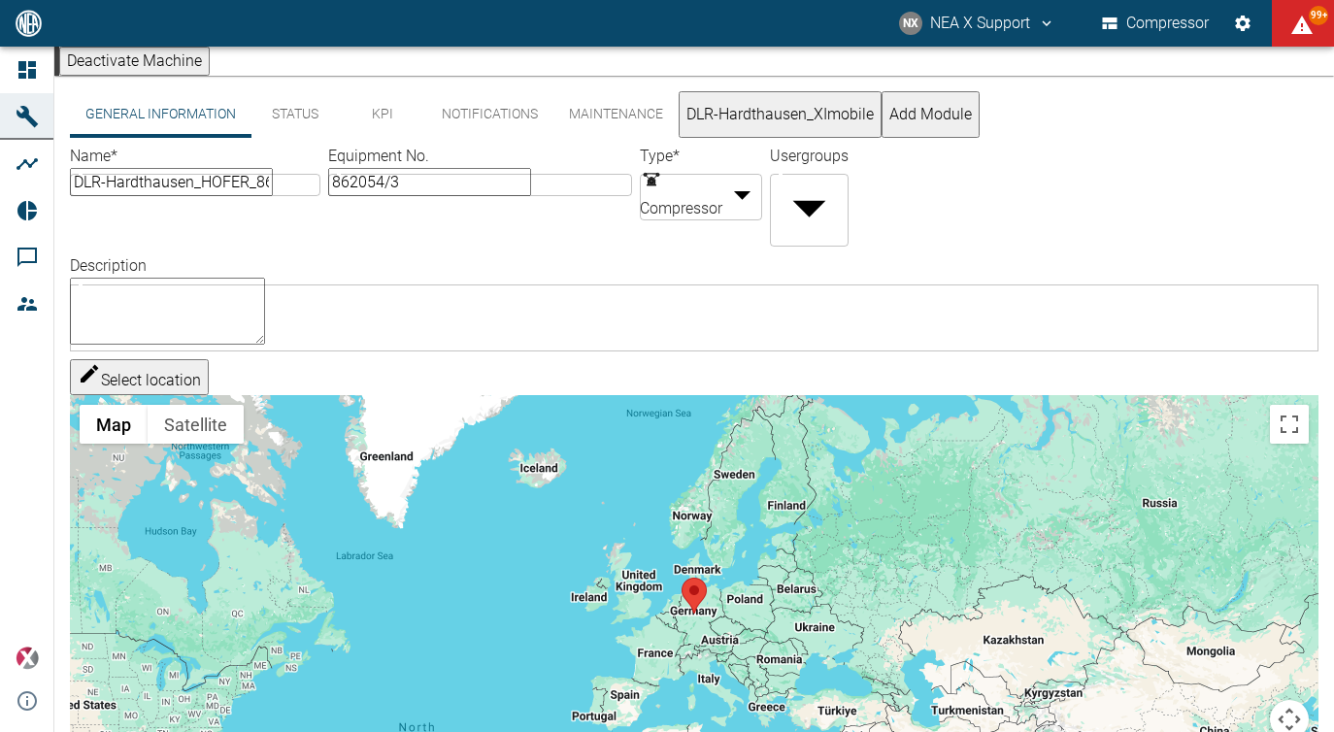
click at [768, 135] on button "DLR-Hardthausen_XImobile" at bounding box center [780, 114] width 203 height 47
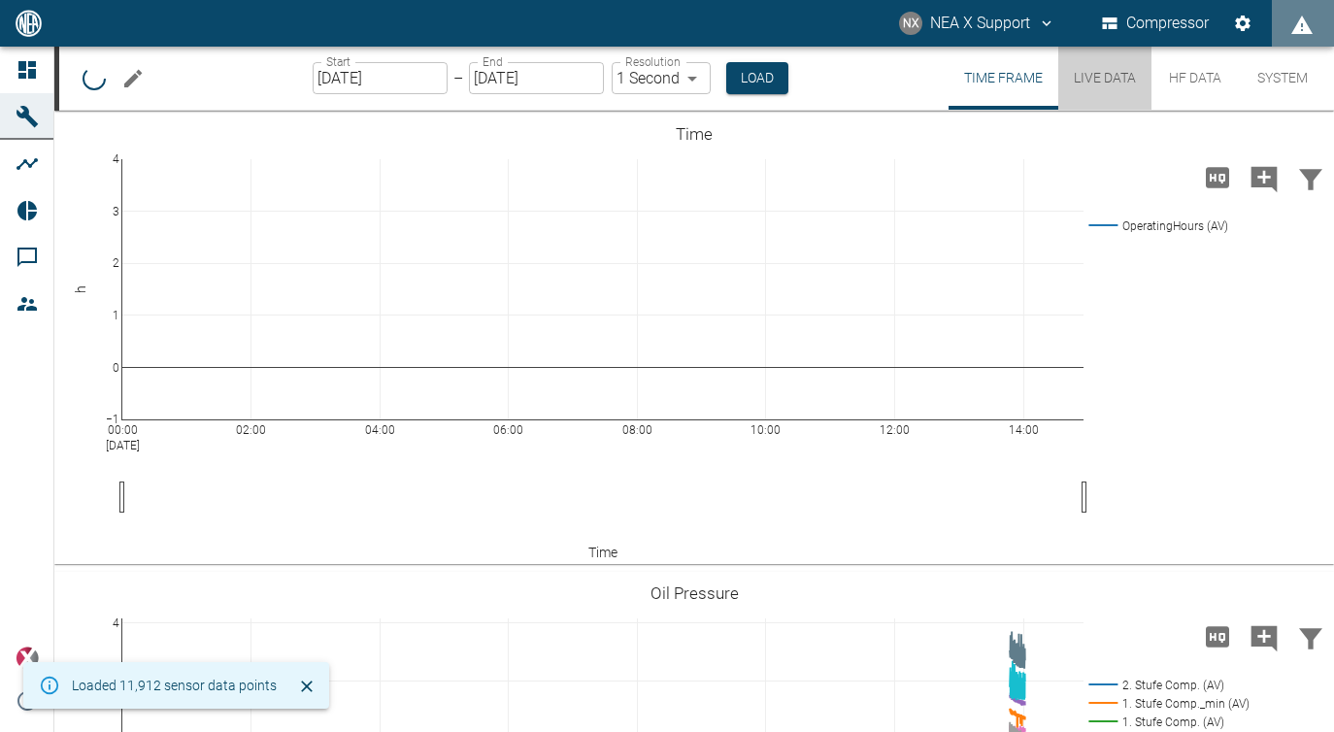
click at [1120, 91] on button "Live Data" at bounding box center [1105, 78] width 93 height 63
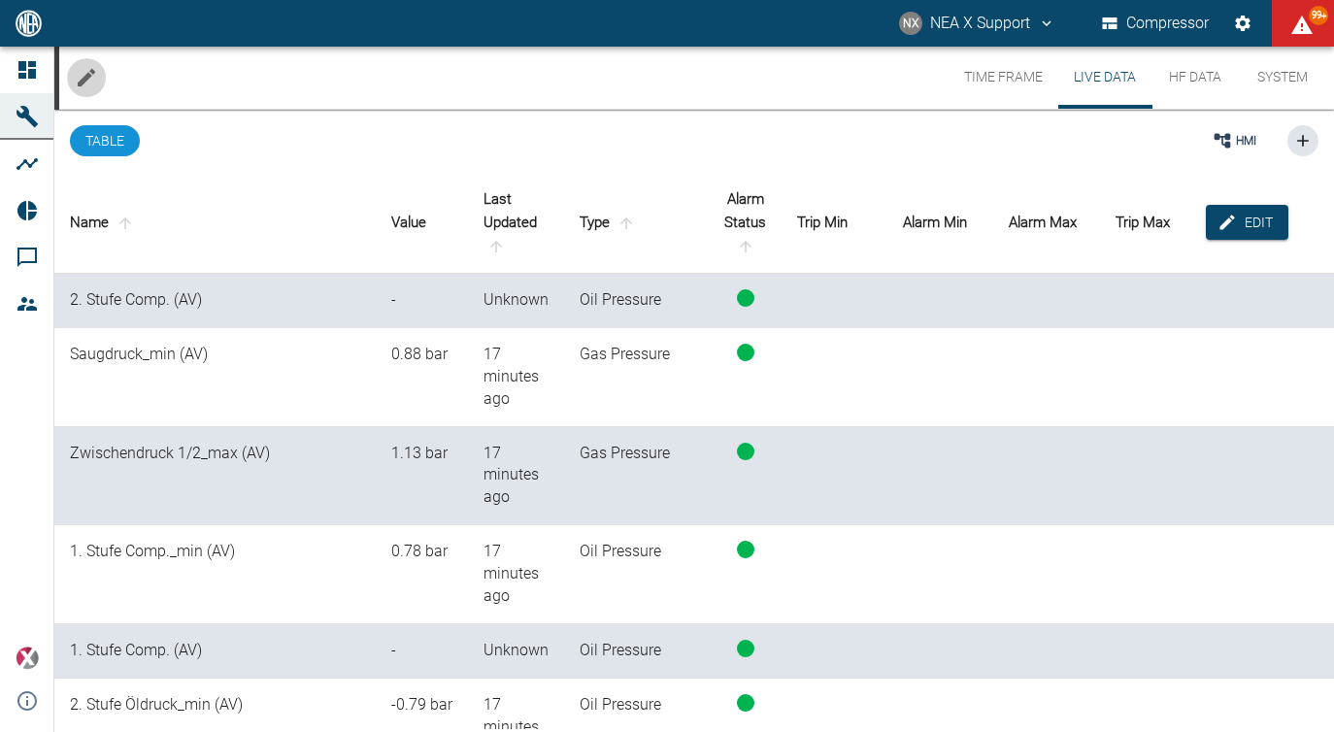
click at [82, 73] on icon "Edit machine" at bounding box center [86, 77] width 23 height 23
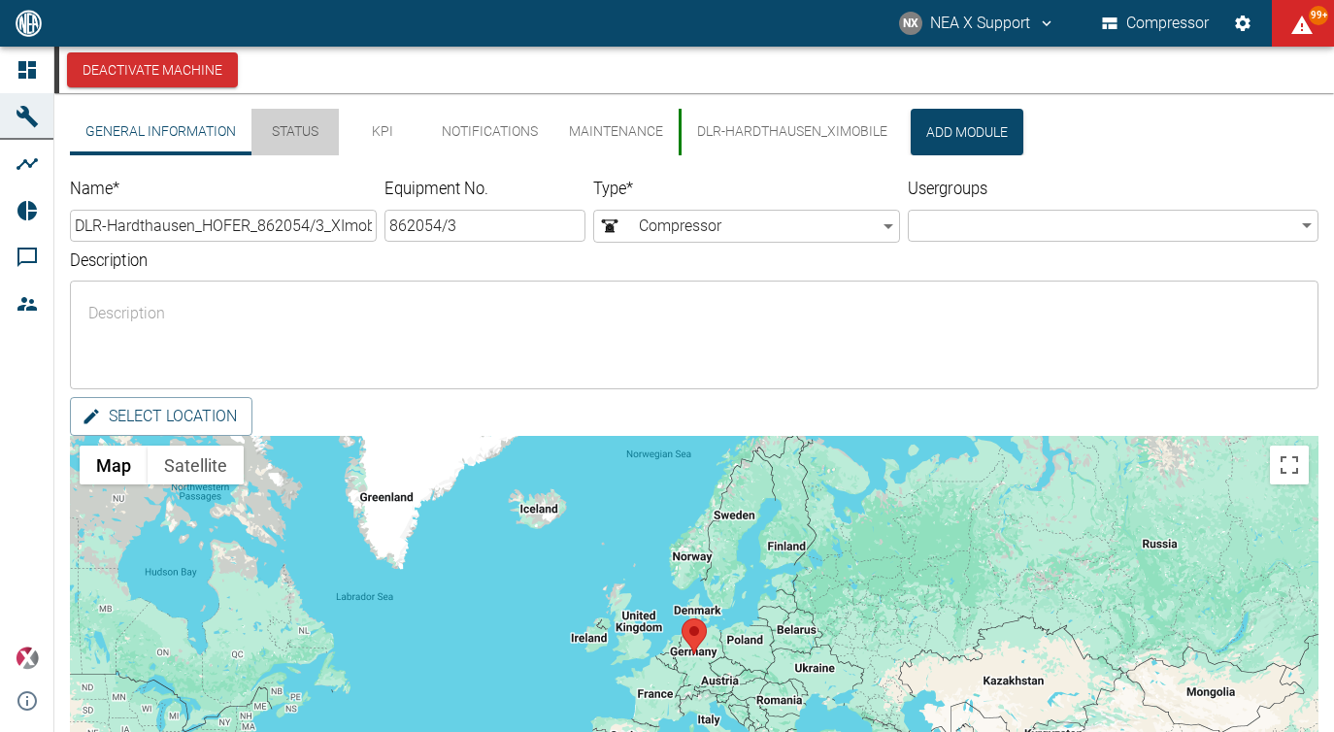
click at [306, 137] on button "Status" at bounding box center [295, 132] width 87 height 47
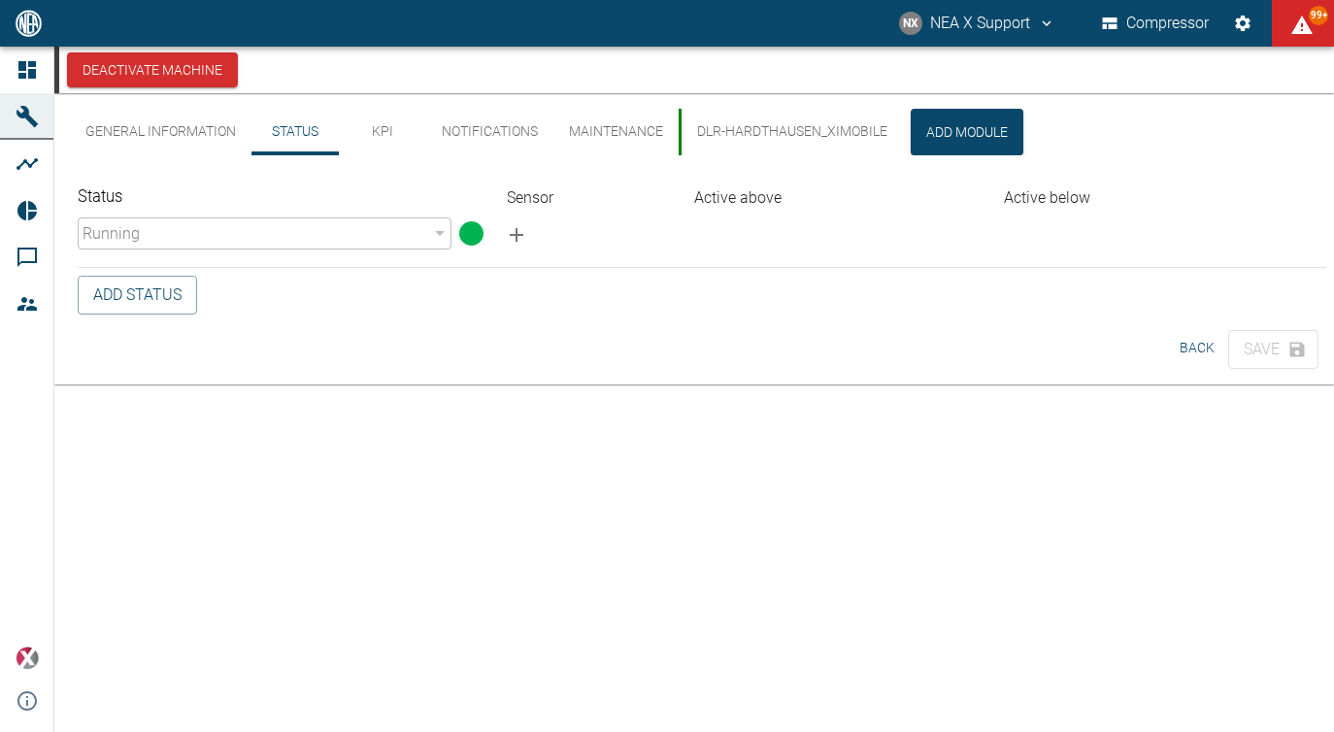
click at [380, 224] on div "Running" at bounding box center [265, 234] width 374 height 32
click at [518, 241] on icon "button" at bounding box center [517, 235] width 14 height 14
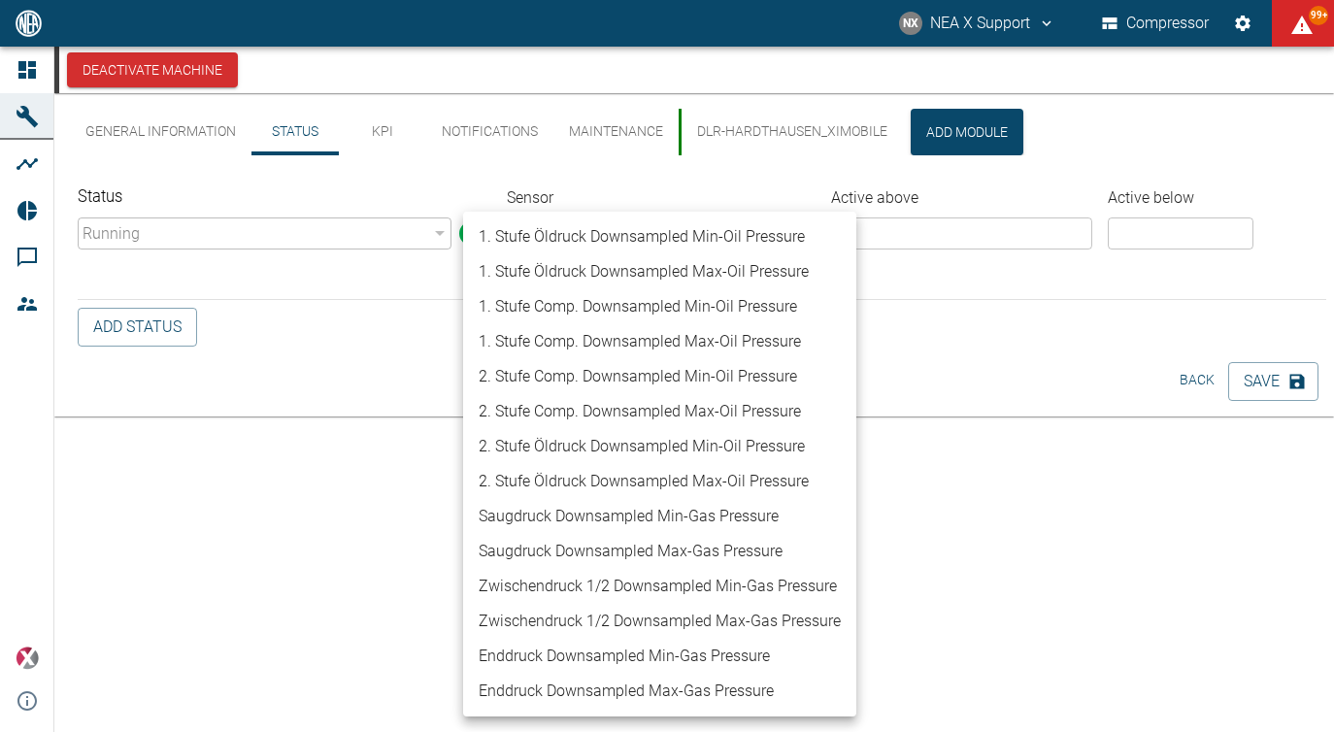
click at [555, 234] on body "NX NEA X Support Compressor 99+ Dashboard Machines Analyses Reports Comments Me…" at bounding box center [667, 366] width 1334 height 732
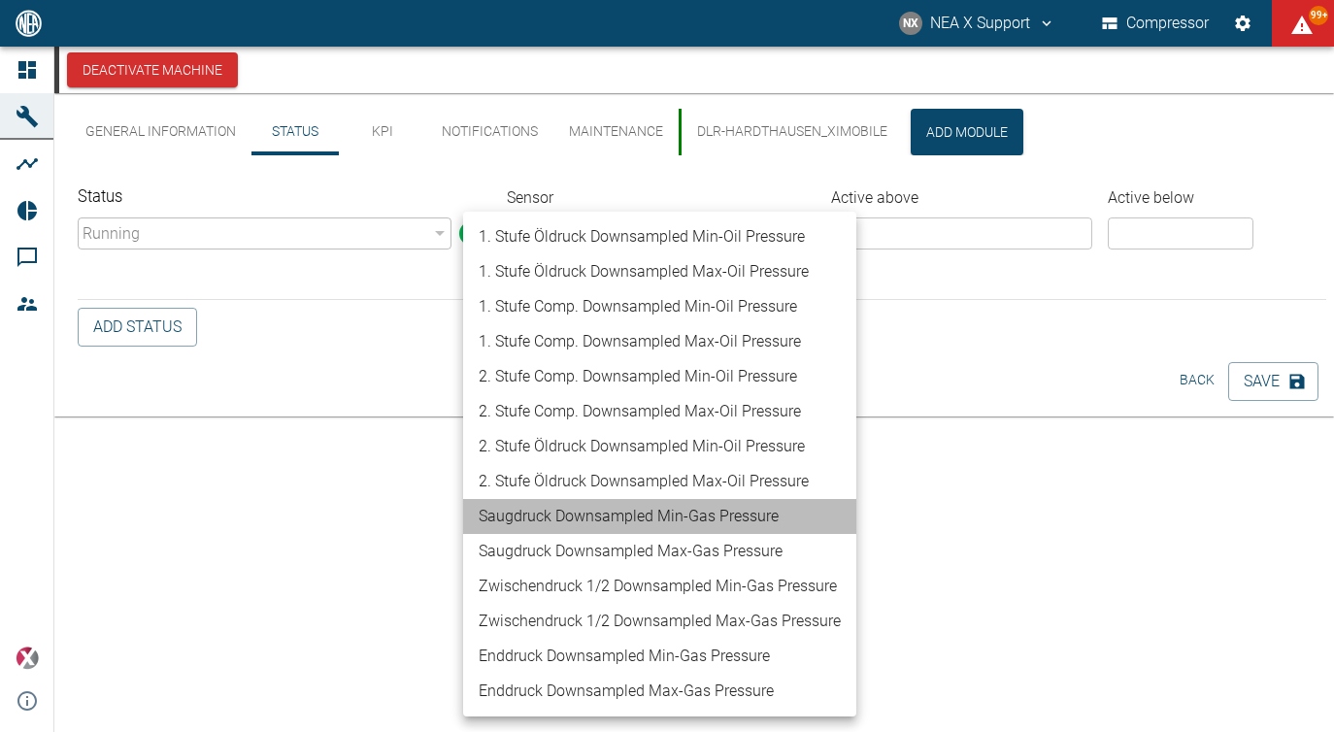
click at [542, 511] on li "Saugdruck Downsampled Min - Gas Pressure" at bounding box center [659, 516] width 393 height 35
type input "0c1c85d4-9244-449e-b3b6-8223e97d97ef"
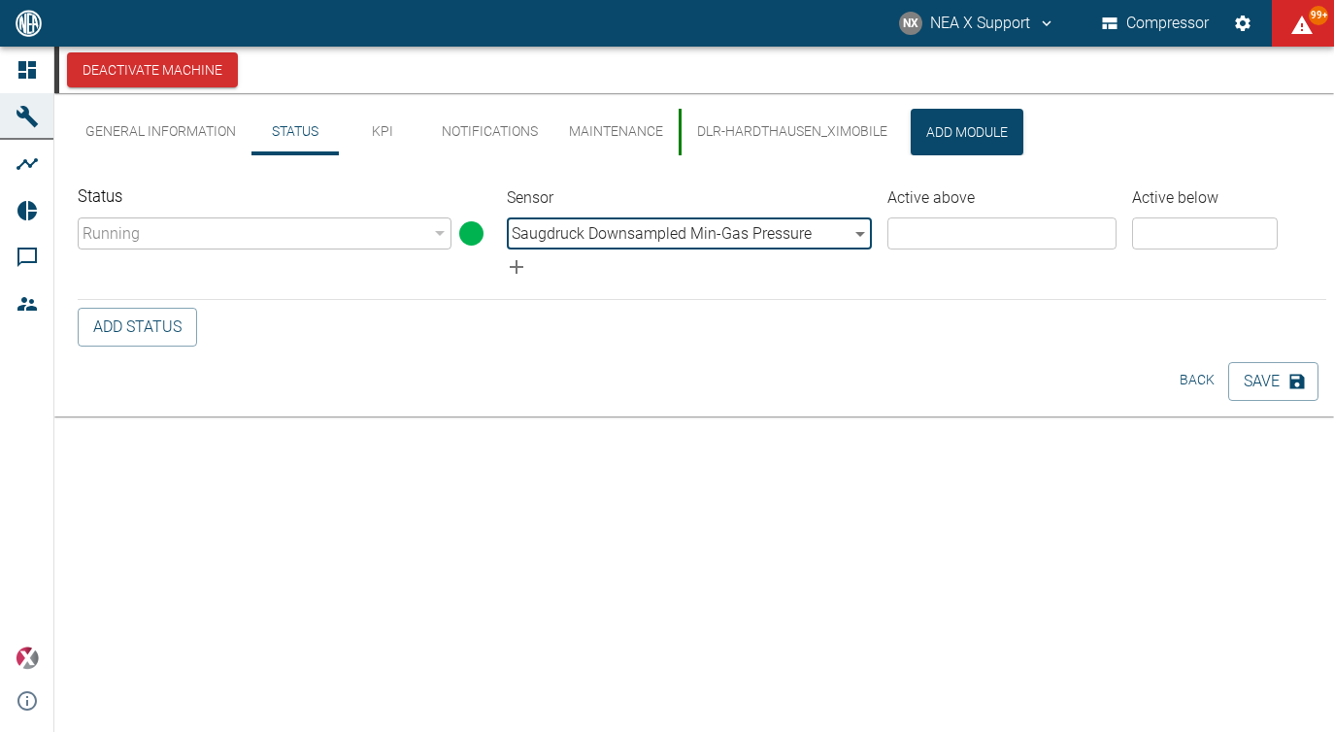
click at [987, 234] on input "number" at bounding box center [1002, 234] width 229 height 32
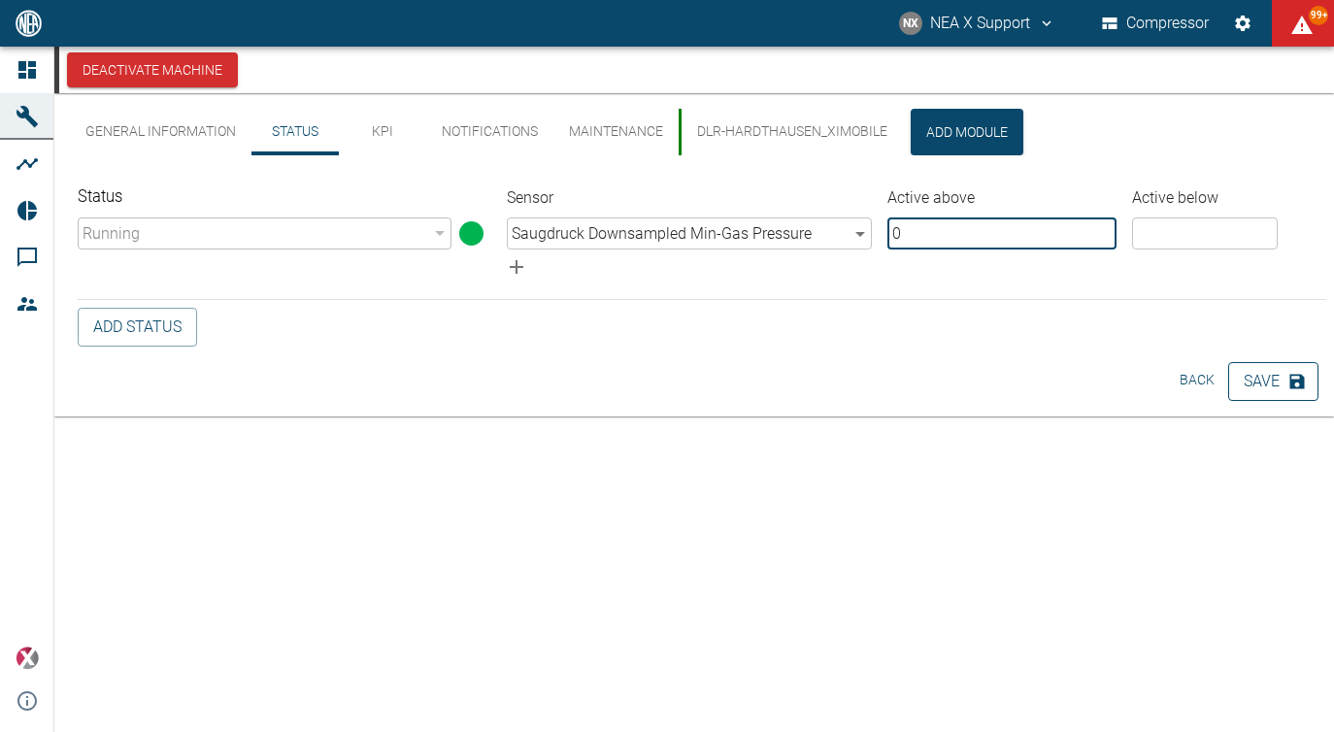
type input "0"
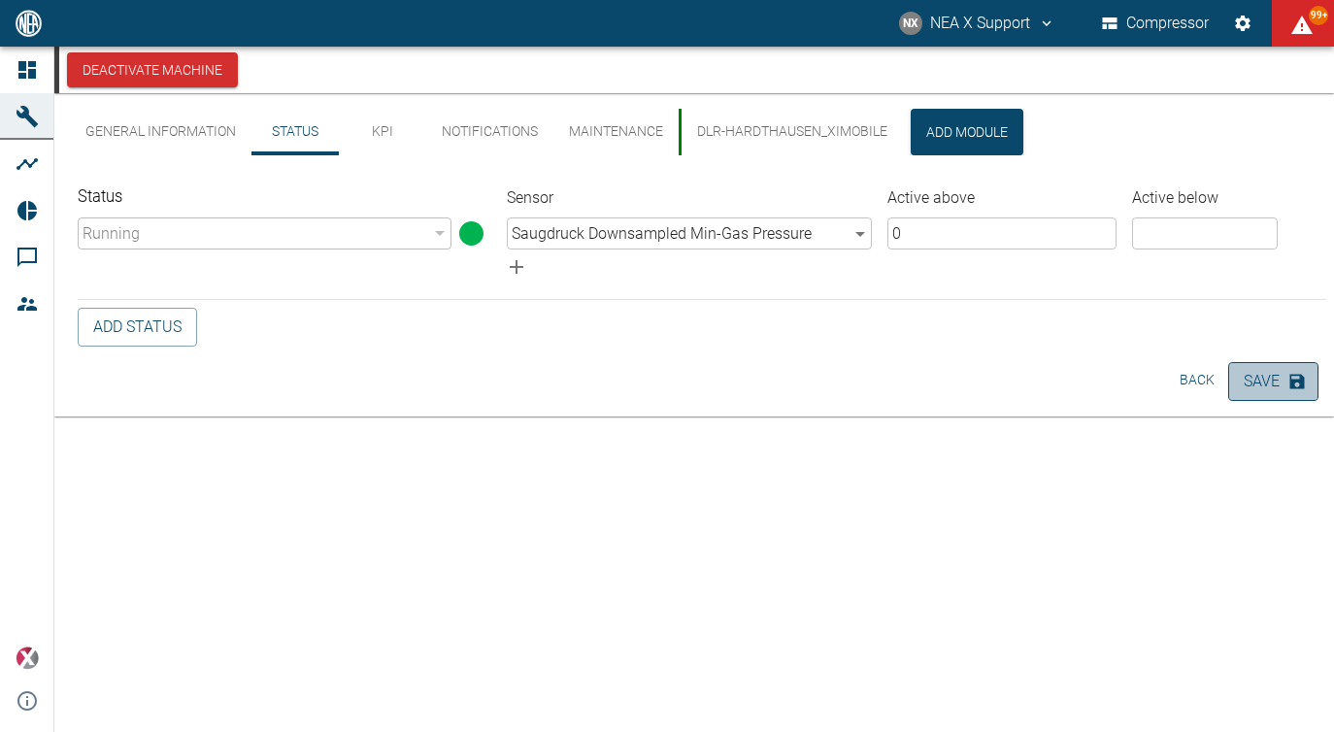
click at [1249, 380] on button "Save" at bounding box center [1273, 381] width 90 height 39
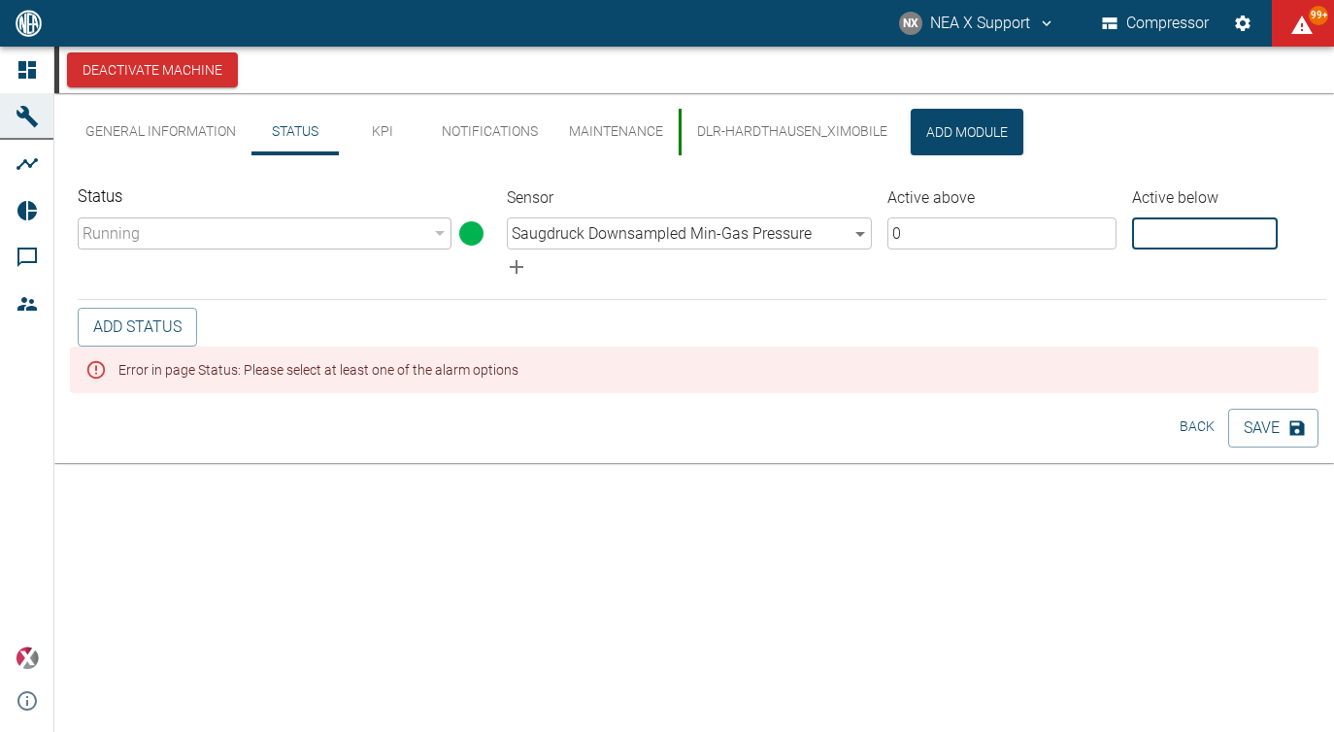
click at [1215, 233] on input "number" at bounding box center [1205, 234] width 146 height 32
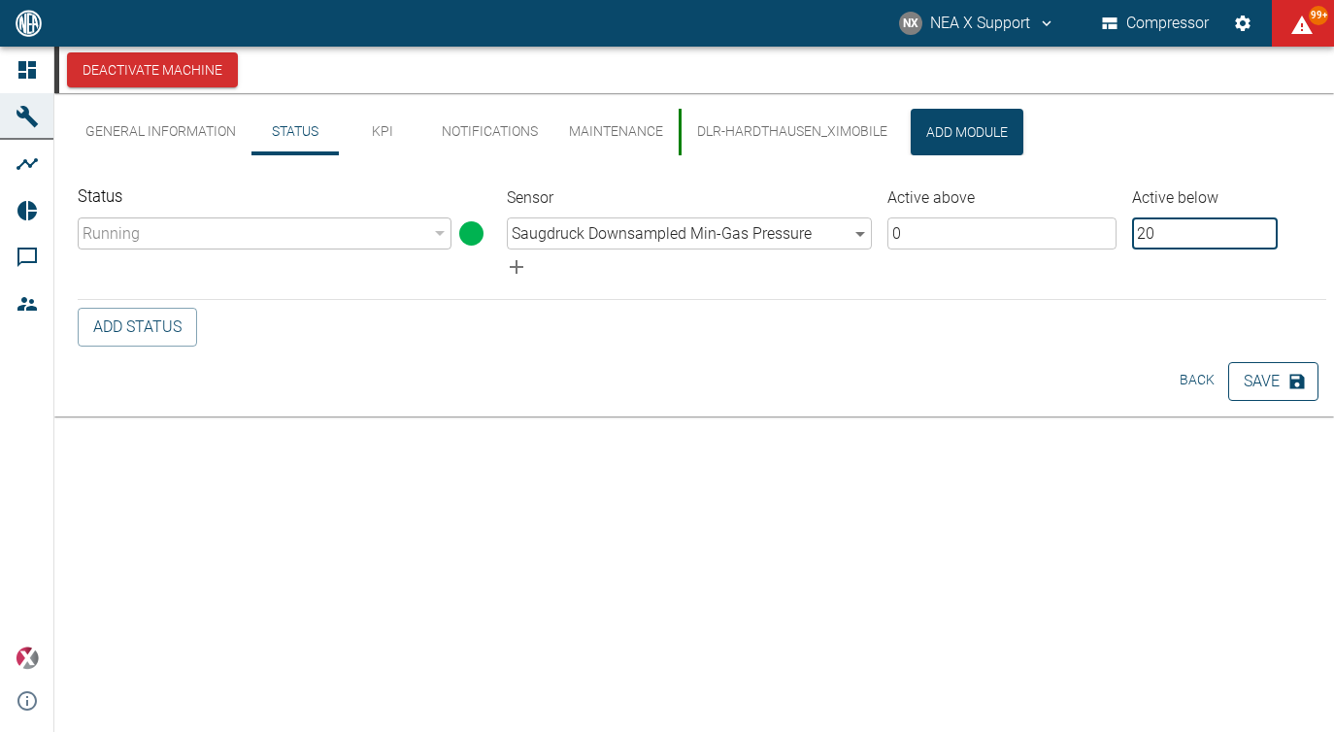
type input "20"
click at [1282, 382] on button "Save" at bounding box center [1273, 381] width 90 height 39
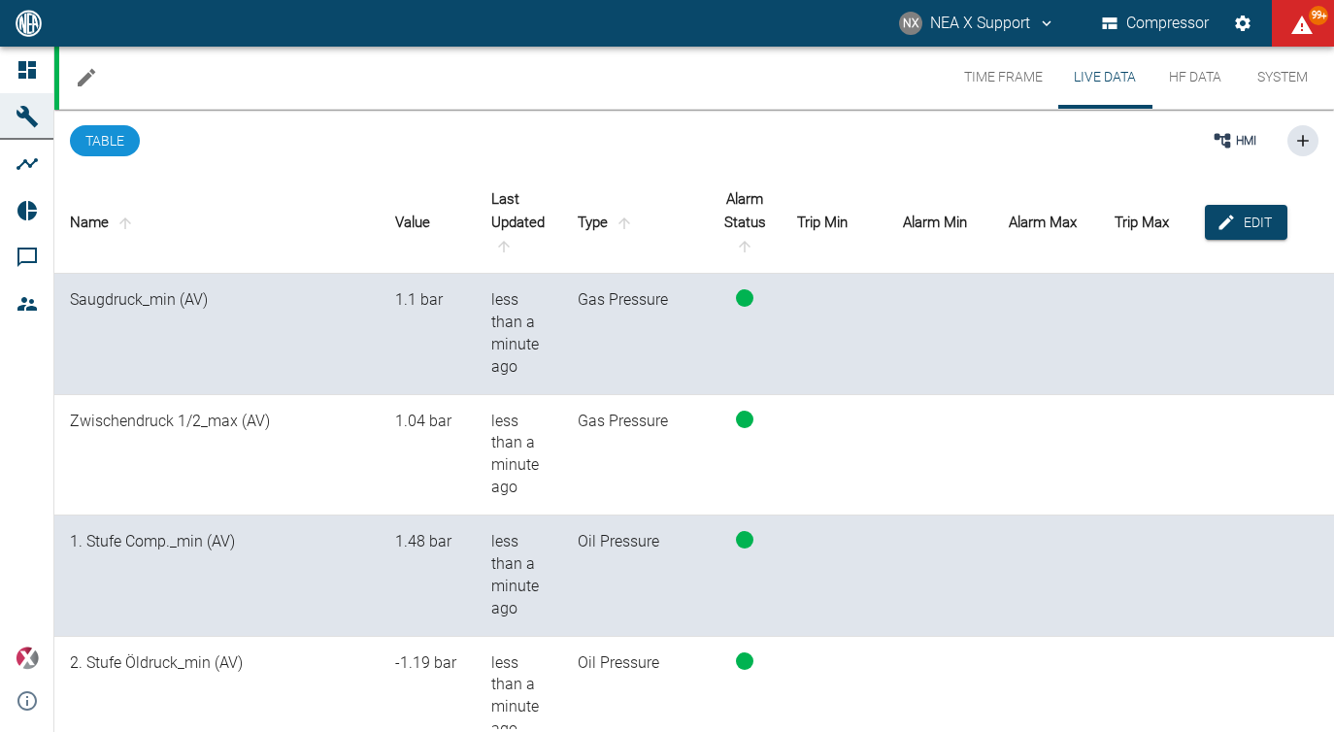
click at [78, 83] on icon "Edit machine" at bounding box center [86, 77] width 23 height 23
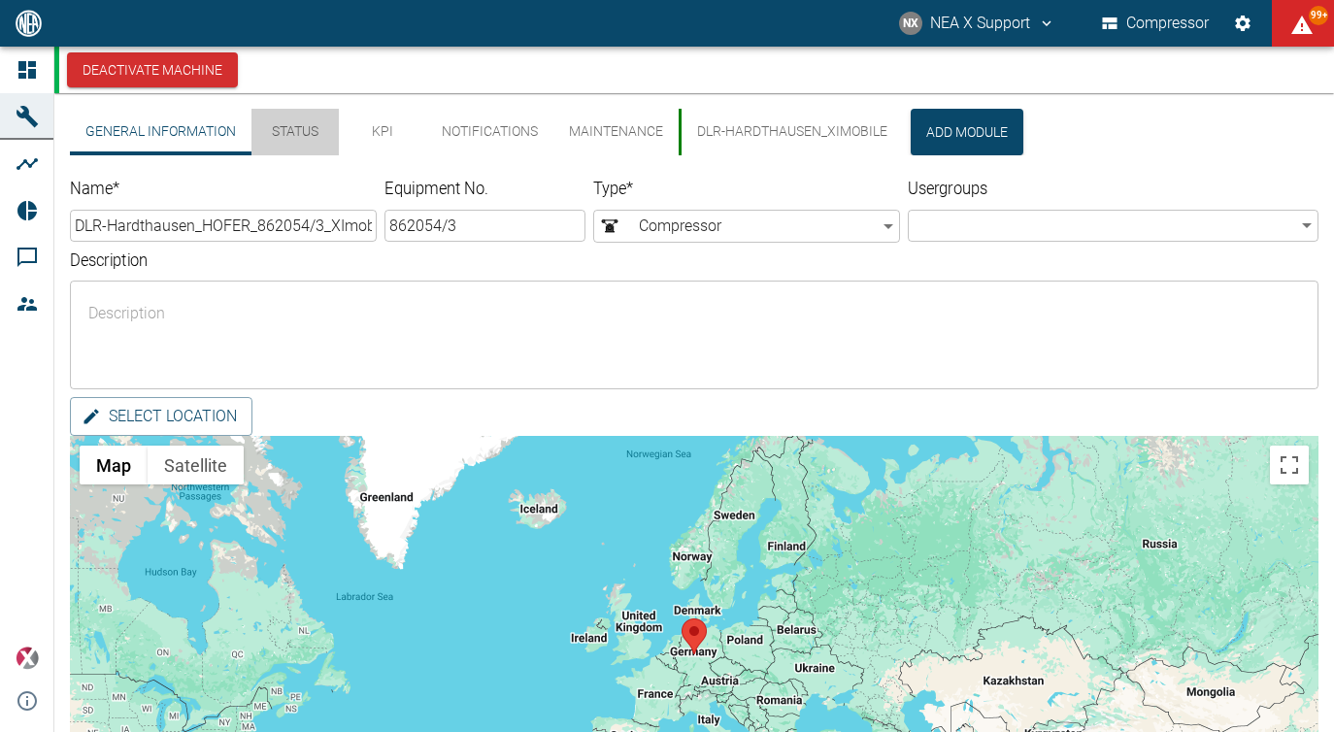
click at [311, 143] on button "Status" at bounding box center [295, 132] width 87 height 47
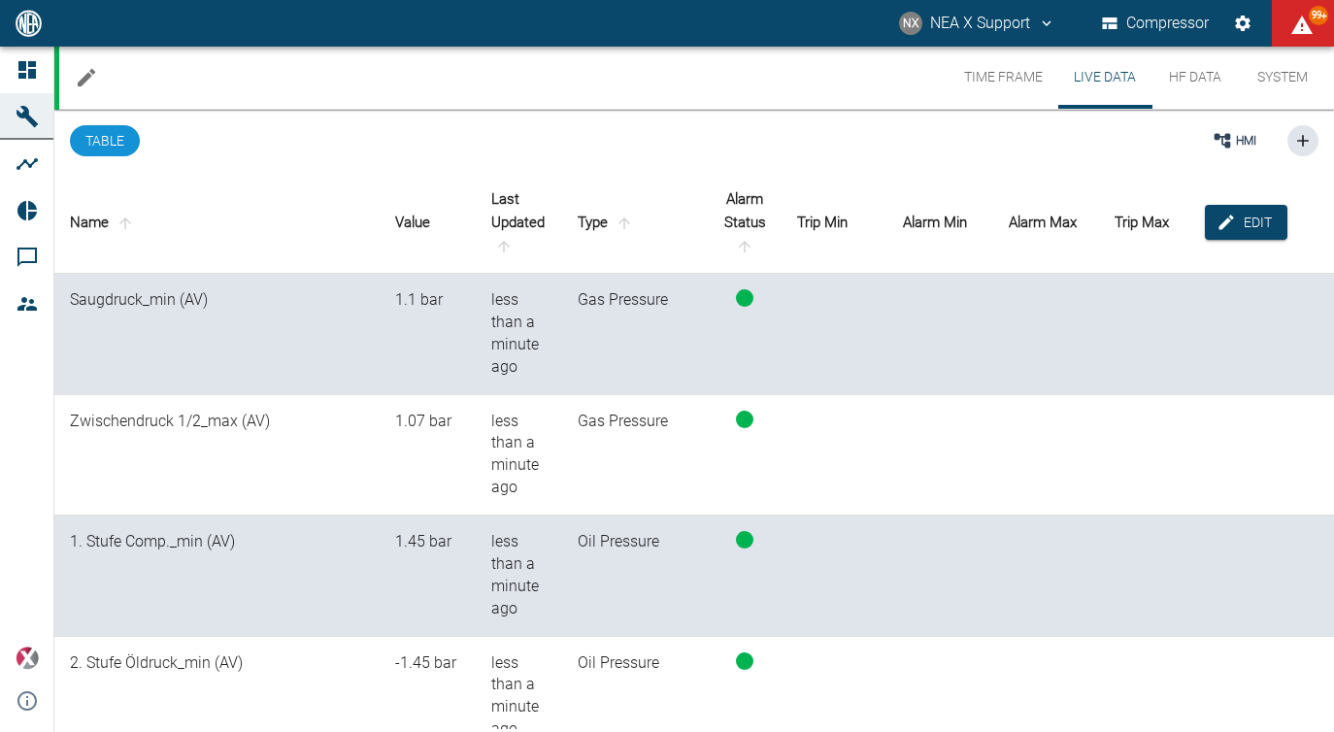
click at [1261, 71] on button "System" at bounding box center [1282, 78] width 87 height 62
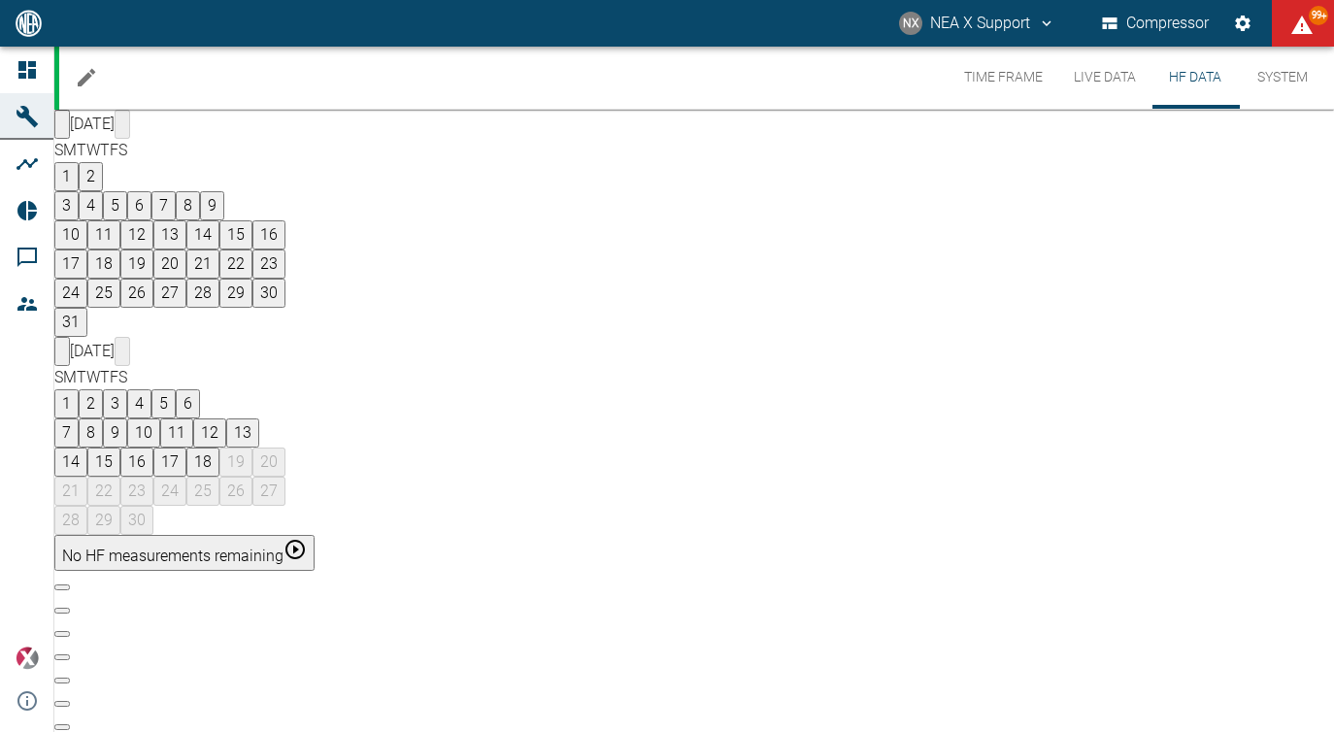
click at [1111, 78] on button "Live Data" at bounding box center [1105, 78] width 93 height 62
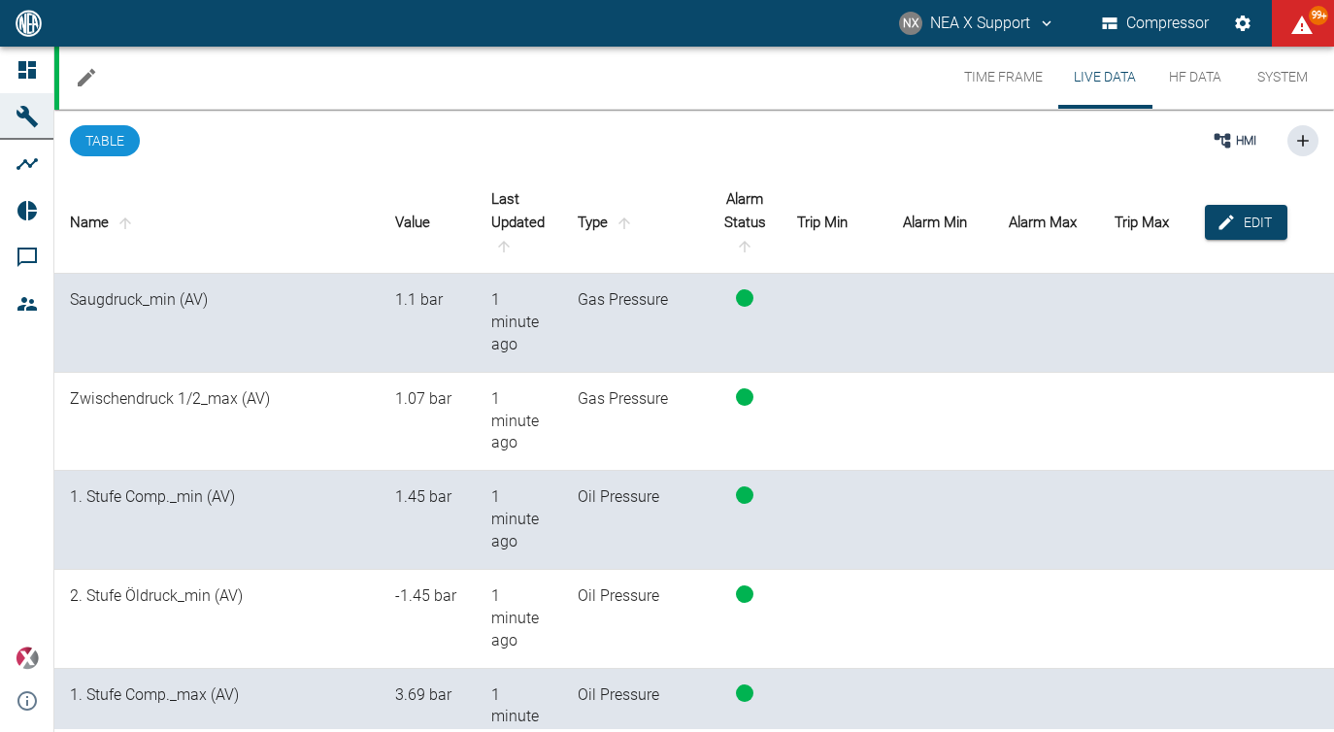
click at [1176, 72] on button "HF Data" at bounding box center [1195, 78] width 87 height 62
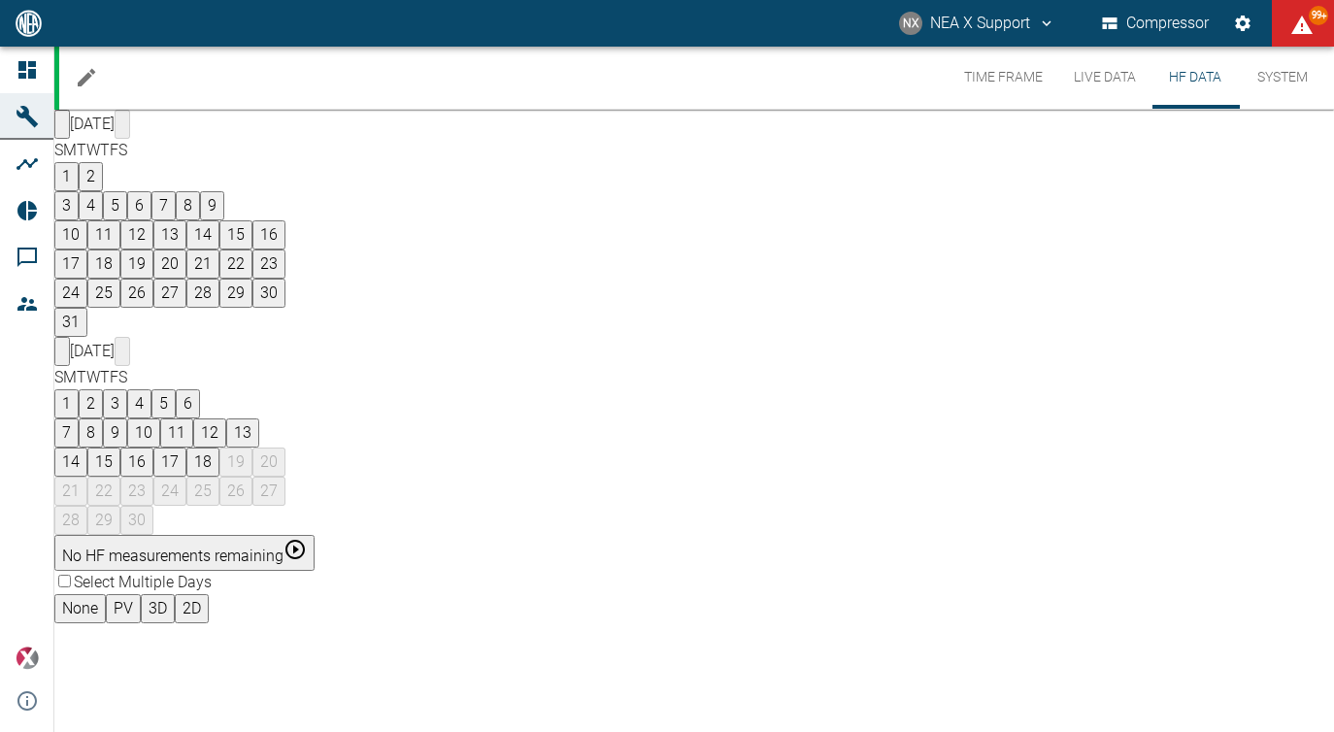
click at [1120, 74] on button "Live Data" at bounding box center [1105, 78] width 93 height 62
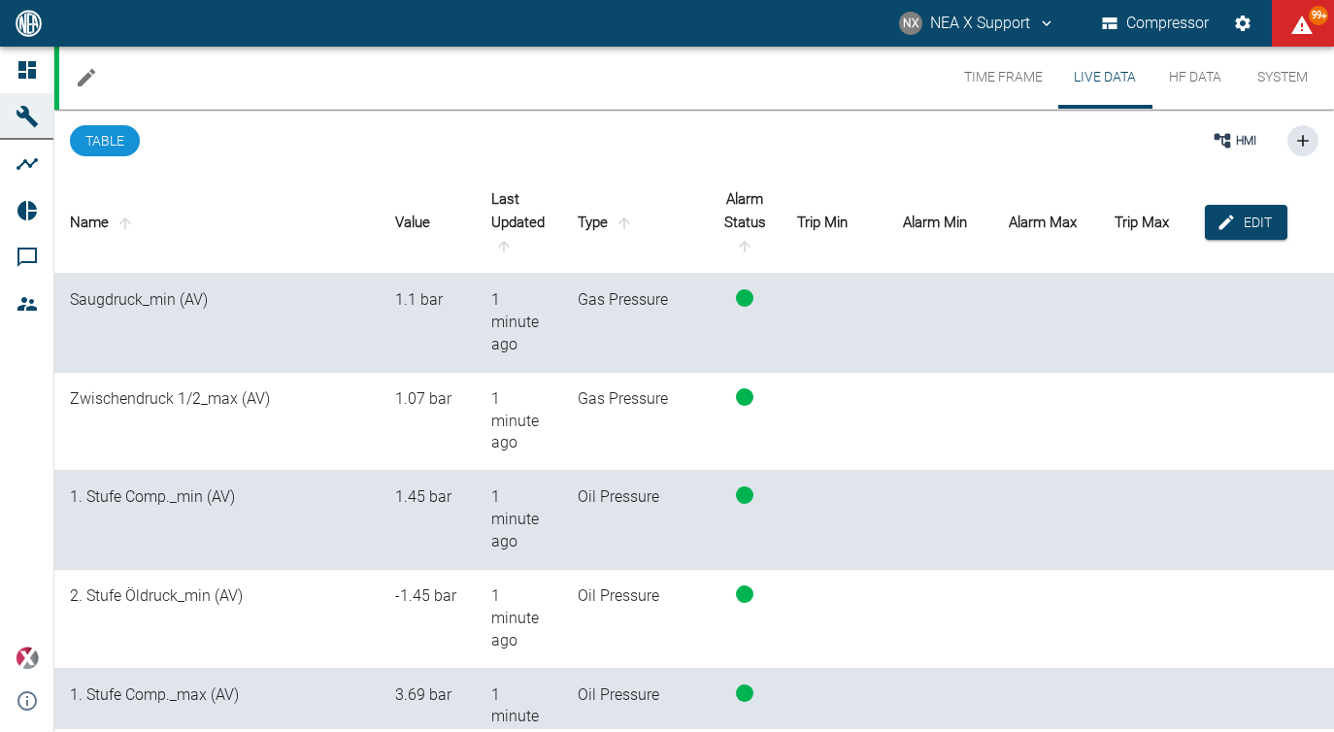
click at [1020, 71] on button "Time Frame" at bounding box center [1004, 78] width 110 height 62
